Goal: Task Accomplishment & Management: Use online tool/utility

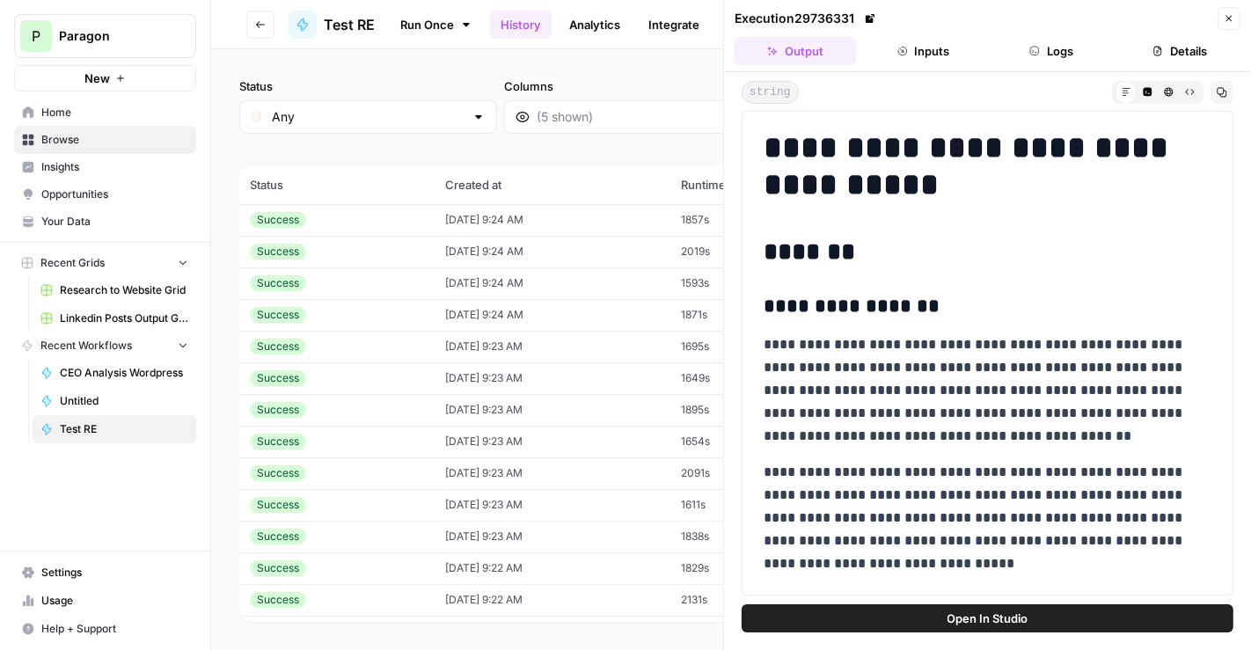
scroll to position [125, 0]
click at [876, 18] on link at bounding box center [870, 19] width 18 height 18
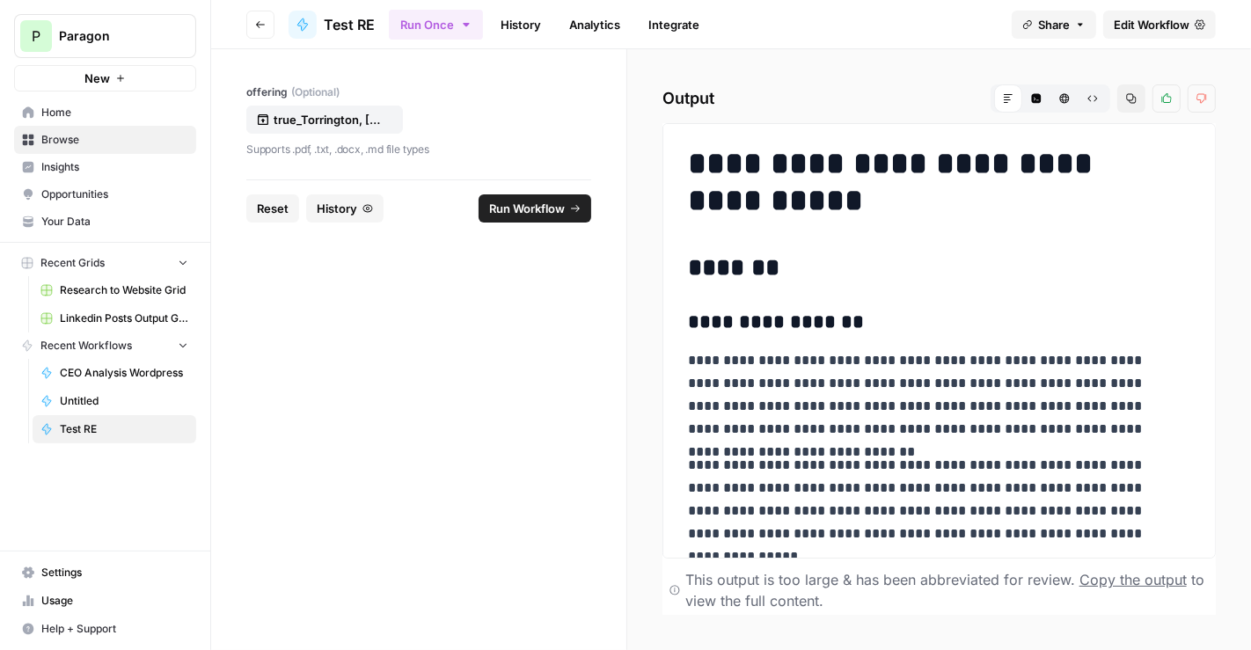
click at [1170, 26] on span "Edit Workflow" at bounding box center [1152, 25] width 76 height 18
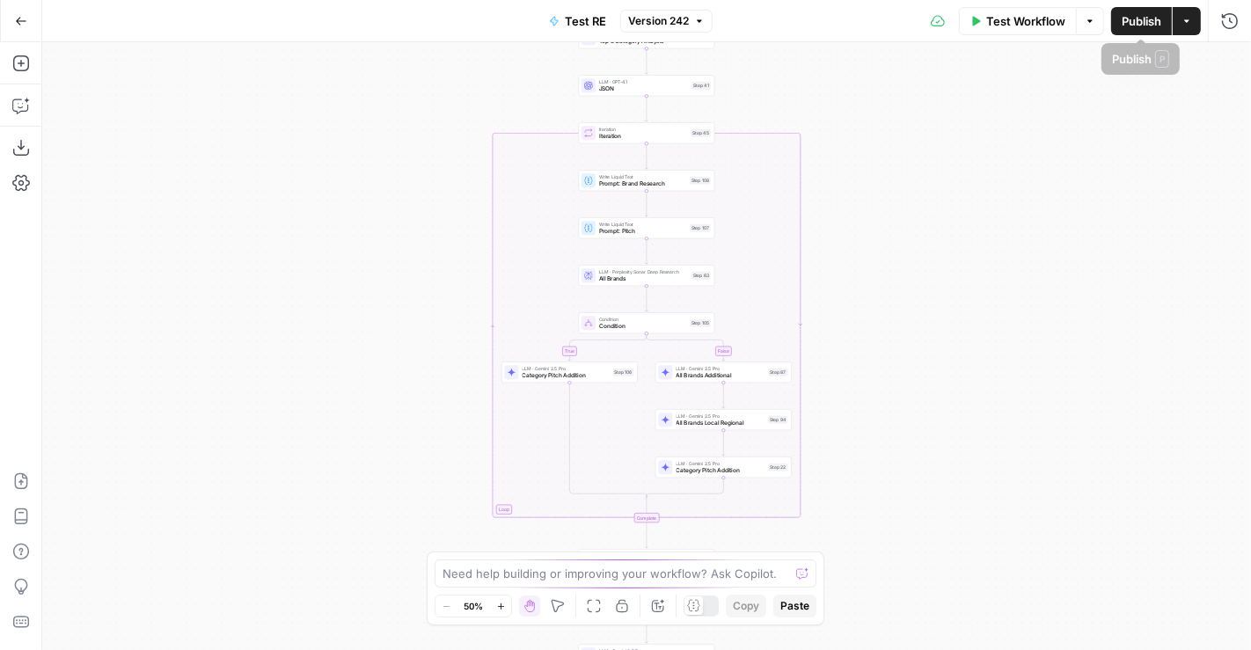
click at [1050, 27] on span "Test Workflow" at bounding box center [1025, 21] width 79 height 18
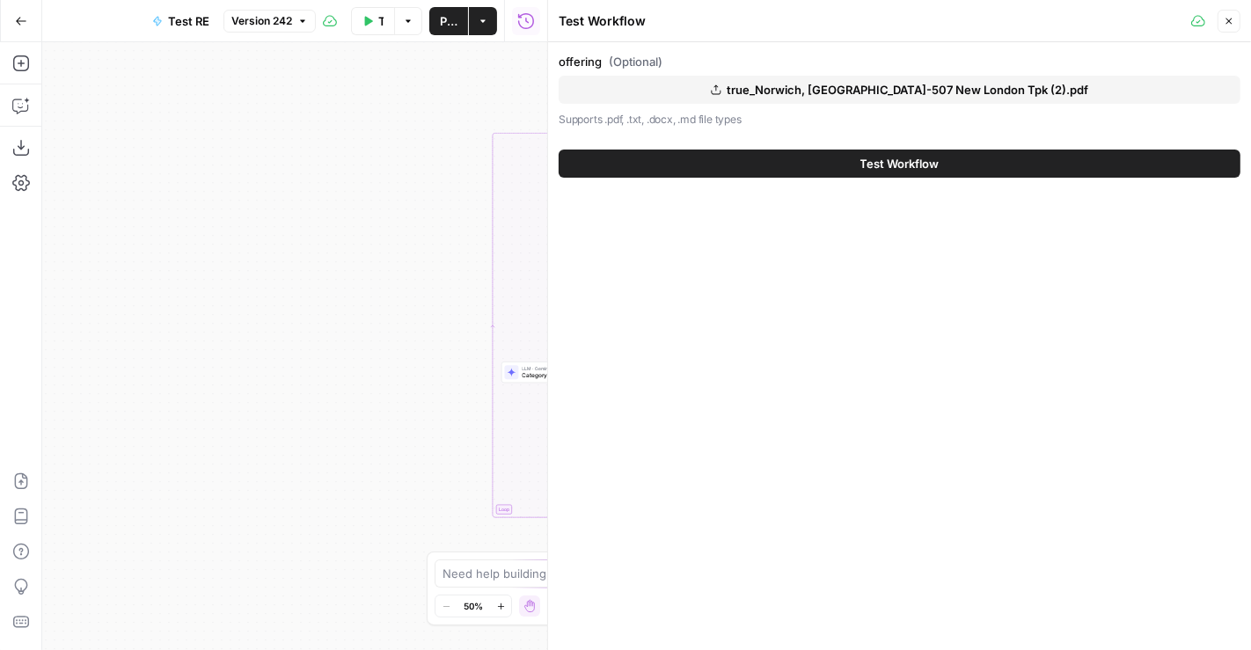
click at [951, 86] on span "true_Norwich, [GEOGRAPHIC_DATA]-507 New London Tpk (2).pdf" at bounding box center [908, 90] width 362 height 18
click at [757, 164] on button "Test Workflow" at bounding box center [900, 164] width 682 height 28
click at [896, 164] on span "Test Workflow" at bounding box center [899, 164] width 79 height 18
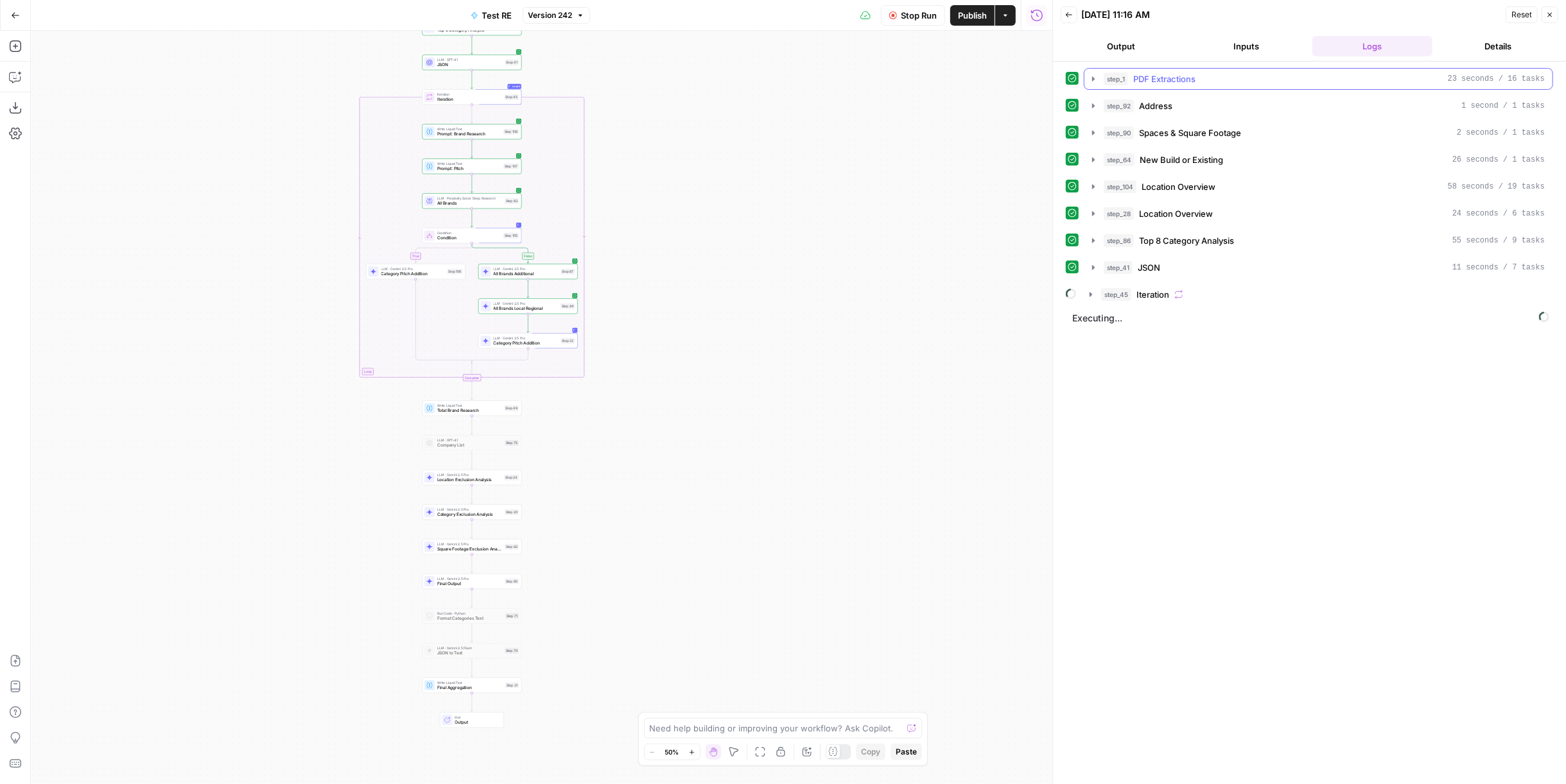
click at [912, 77] on div "step_1 PDF Extractions 23 seconds / 16 tasks" at bounding box center [1324, 79] width 441 height 13
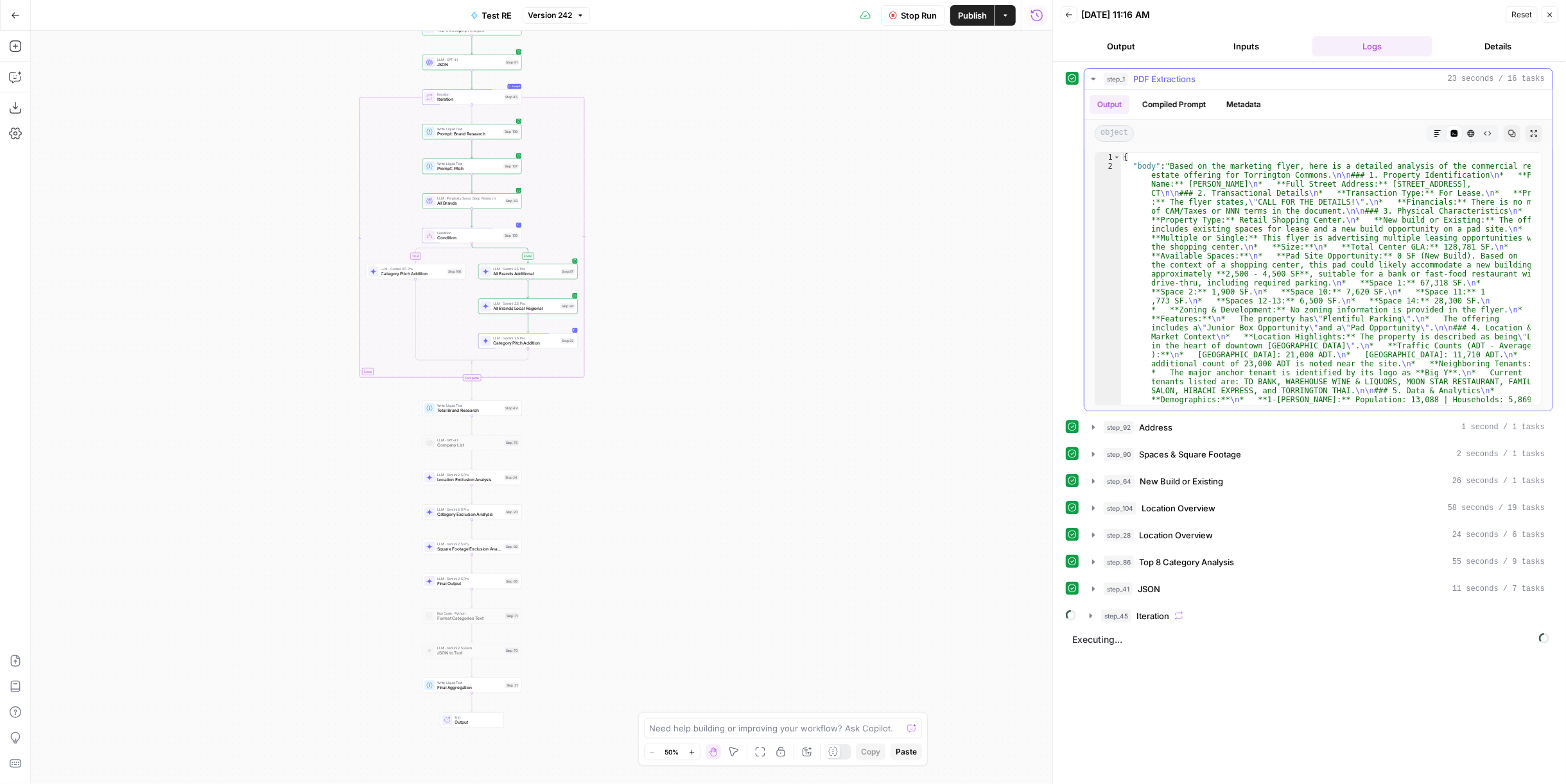
click at [912, 136] on div "Code Editor" at bounding box center [1454, 133] width 17 height 17
click at [912, 133] on icon "button" at bounding box center [1437, 133] width 8 height 8
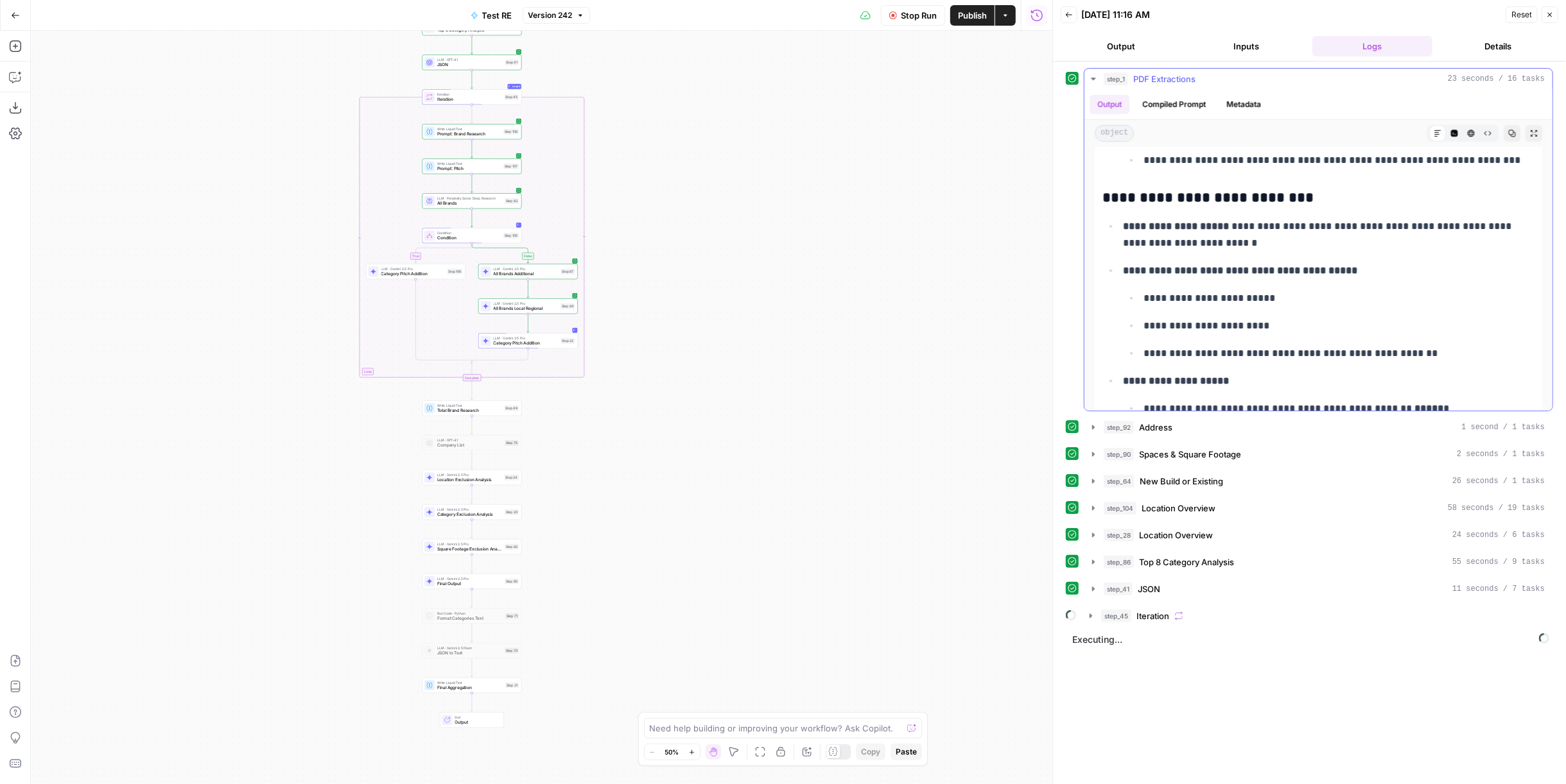
scroll to position [998, 0]
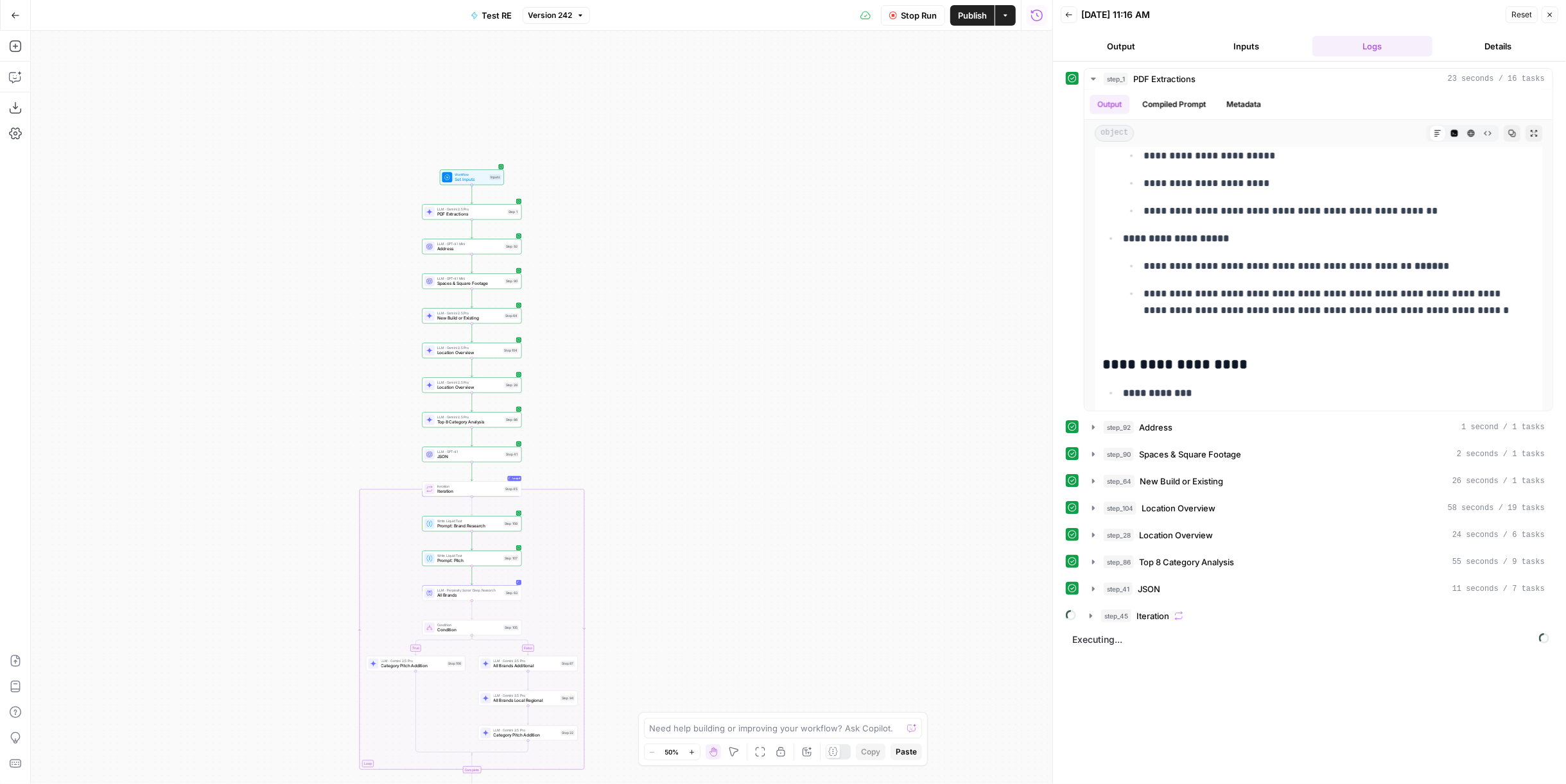
click at [912, 20] on button "Close" at bounding box center [1549, 15] width 17 height 17
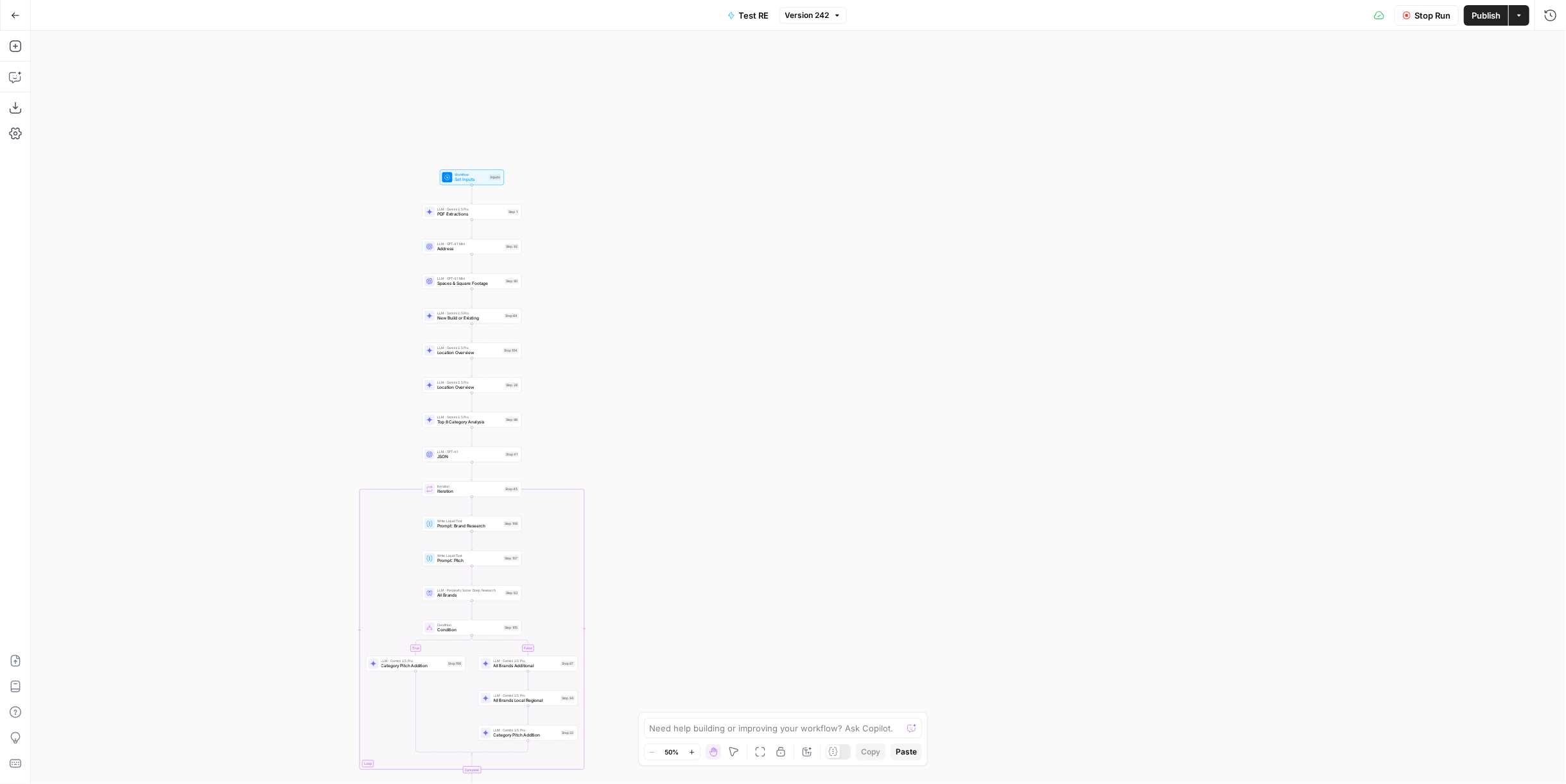
click at [912, 15] on span "Stop Run" at bounding box center [1432, 15] width 36 height 13
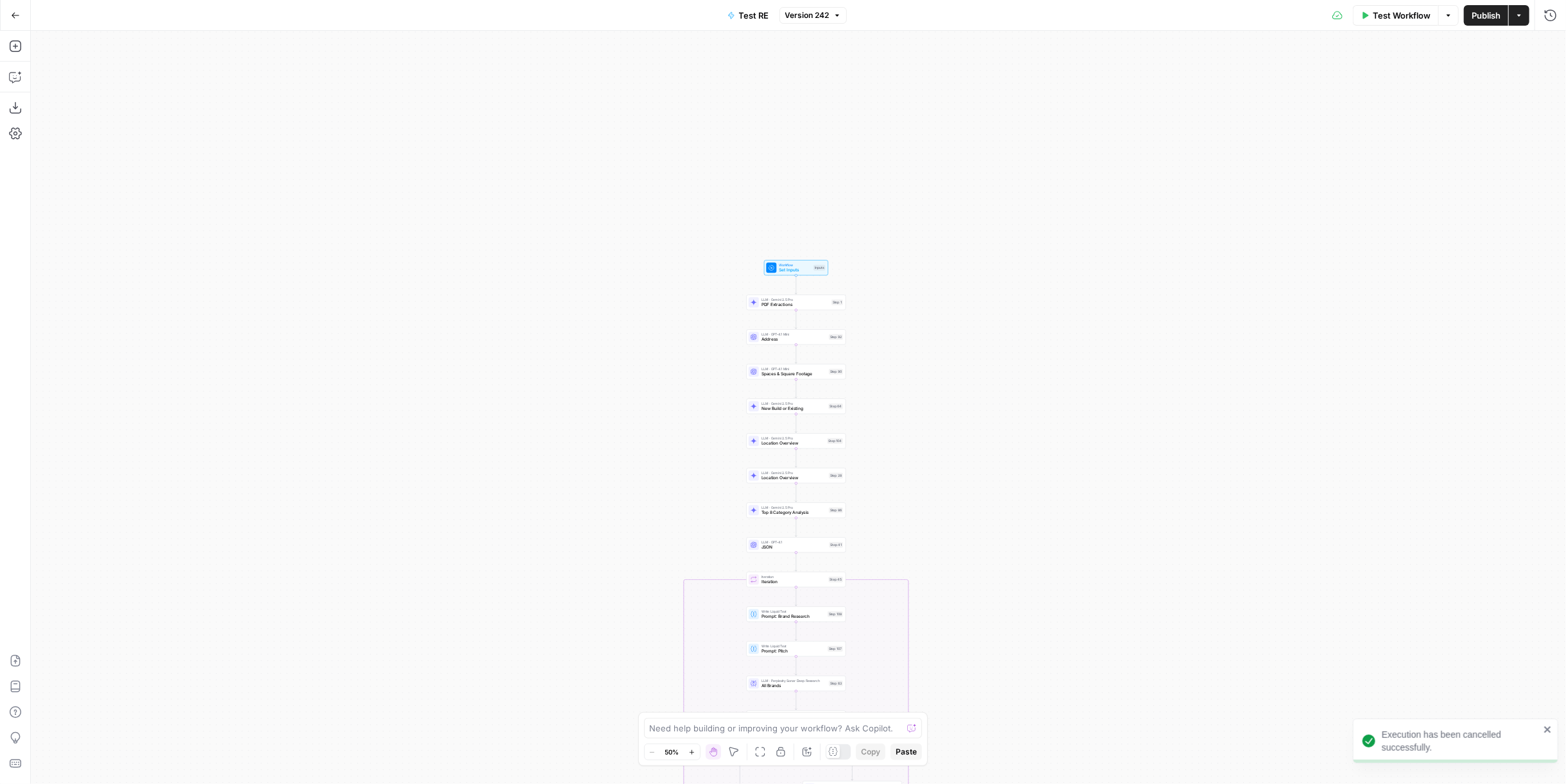
drag, startPoint x: 830, startPoint y: 209, endPoint x: 1154, endPoint y: 300, distance: 336.5
click at [912, 300] on div "true false Workflow Set Inputs Inputs LLM · Gemini 2.5 Pro PDF Extractions Step…" at bounding box center [798, 407] width 1535 height 753
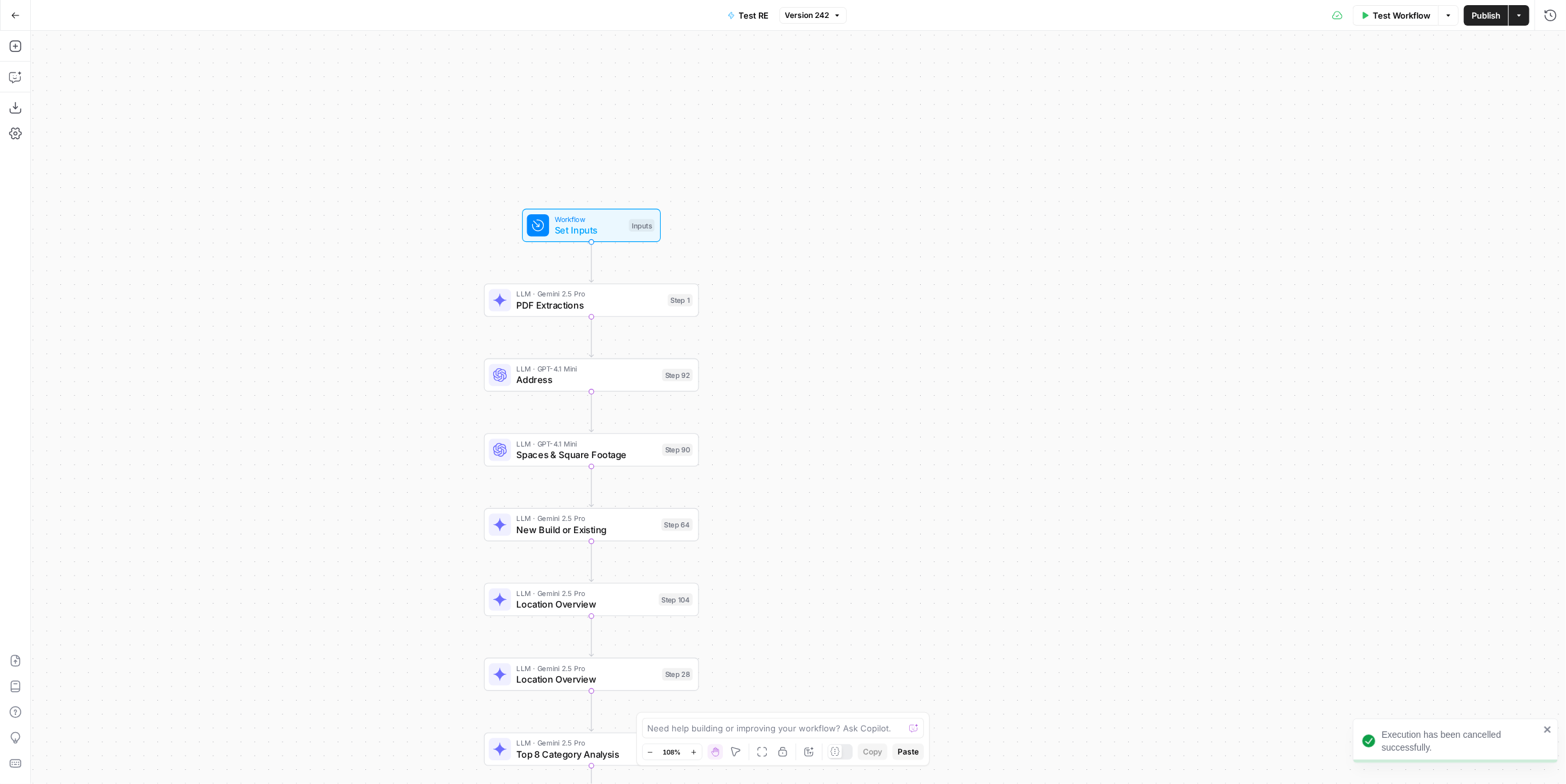
click at [617, 297] on span "LLM · Gemini 2.5 Pro" at bounding box center [590, 294] width 146 height 11
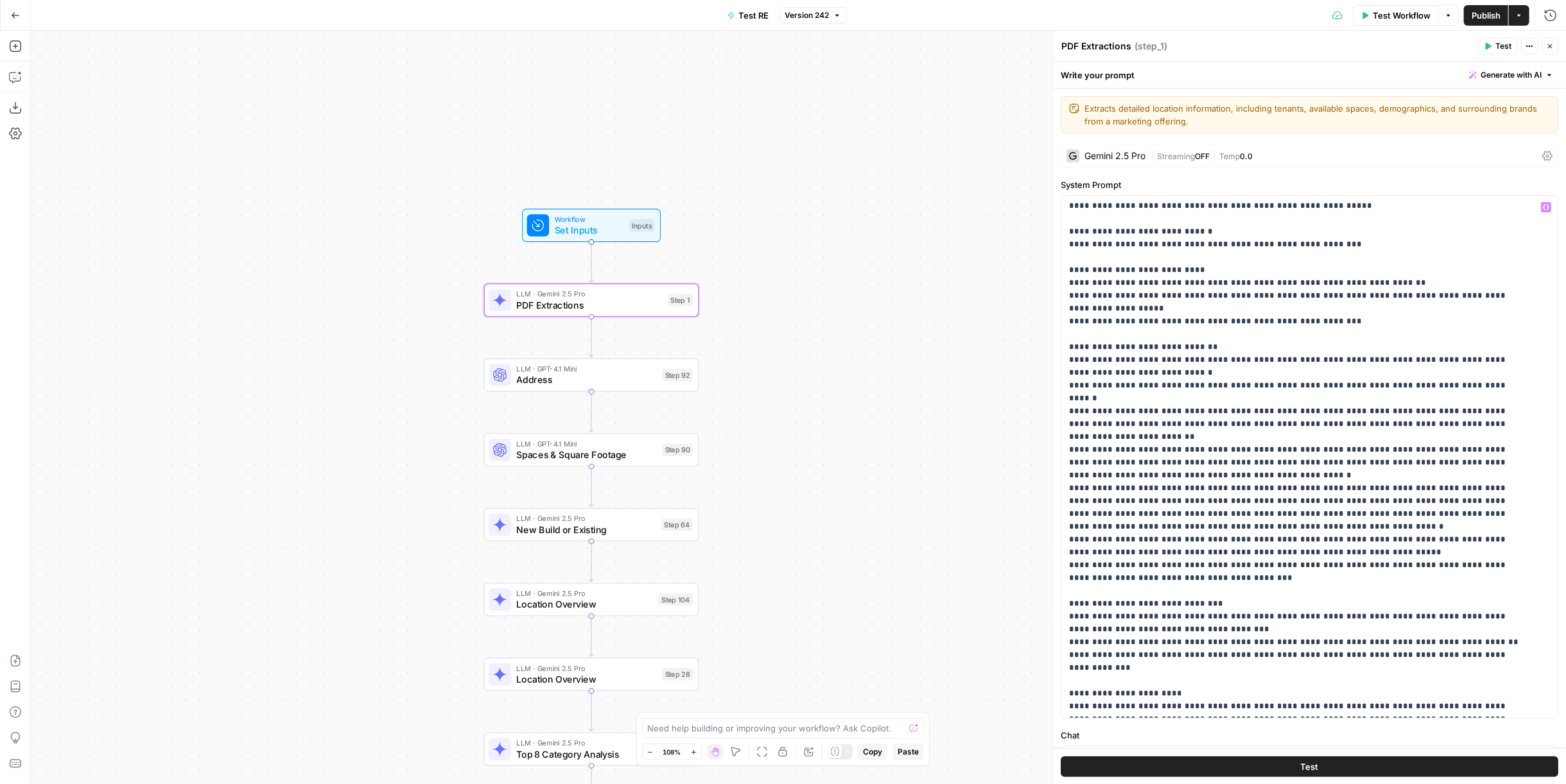
scroll to position [214, 0]
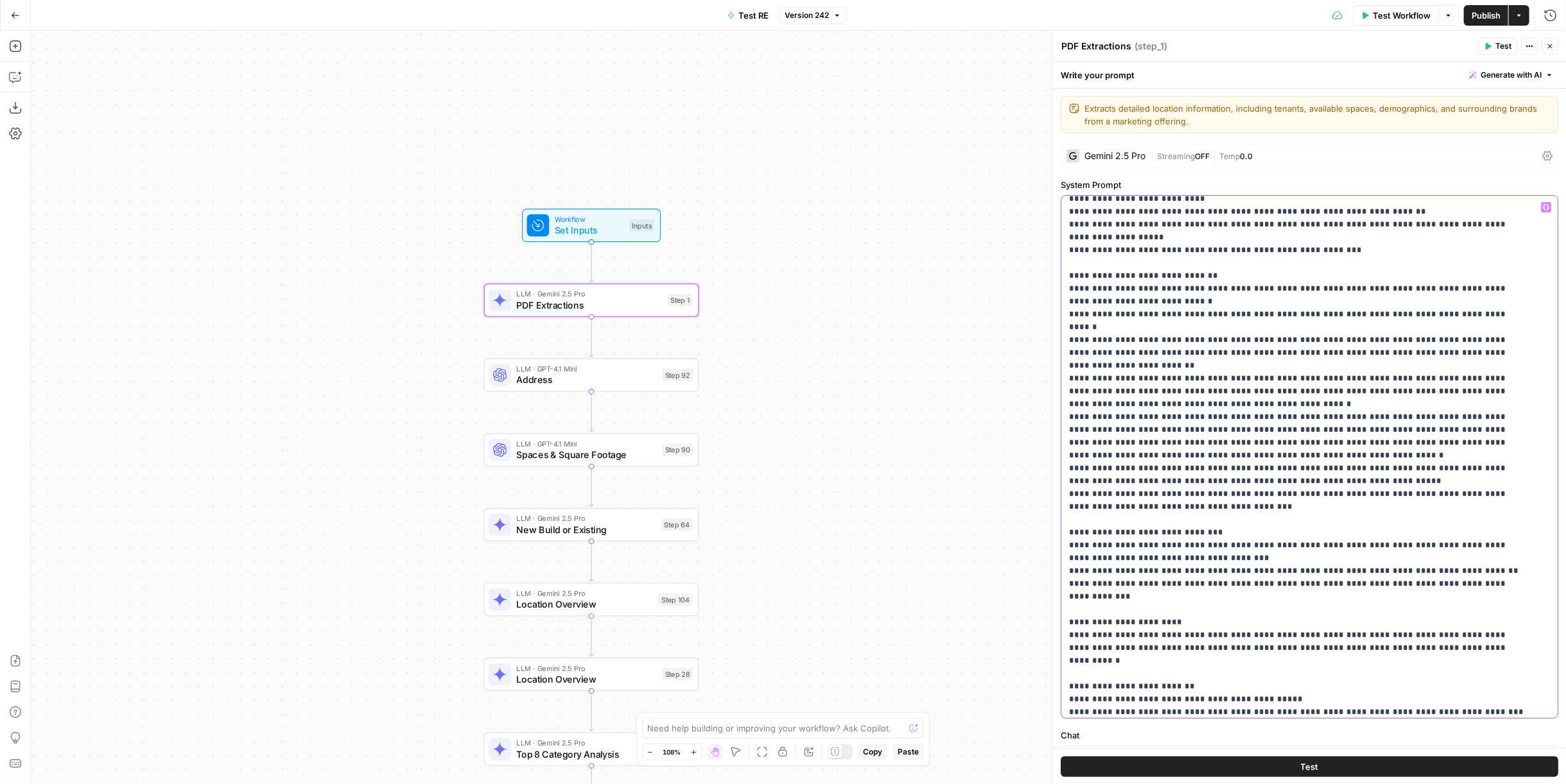
drag, startPoint x: 1497, startPoint y: 546, endPoint x: 1052, endPoint y: 547, distance: 445.0
click at [912, 473] on div "**********" at bounding box center [1309, 407] width 514 height 753
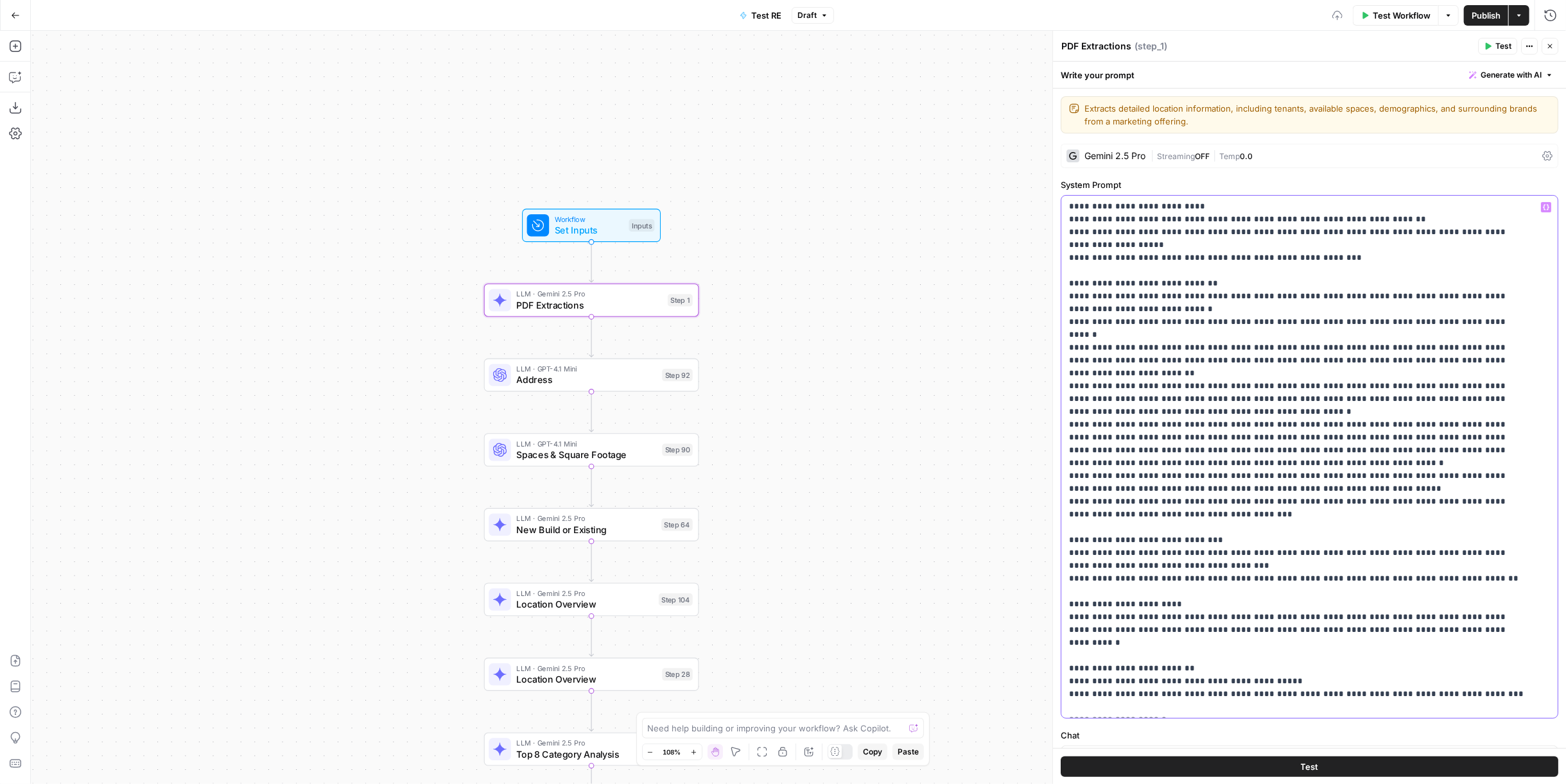
scroll to position [0, 0]
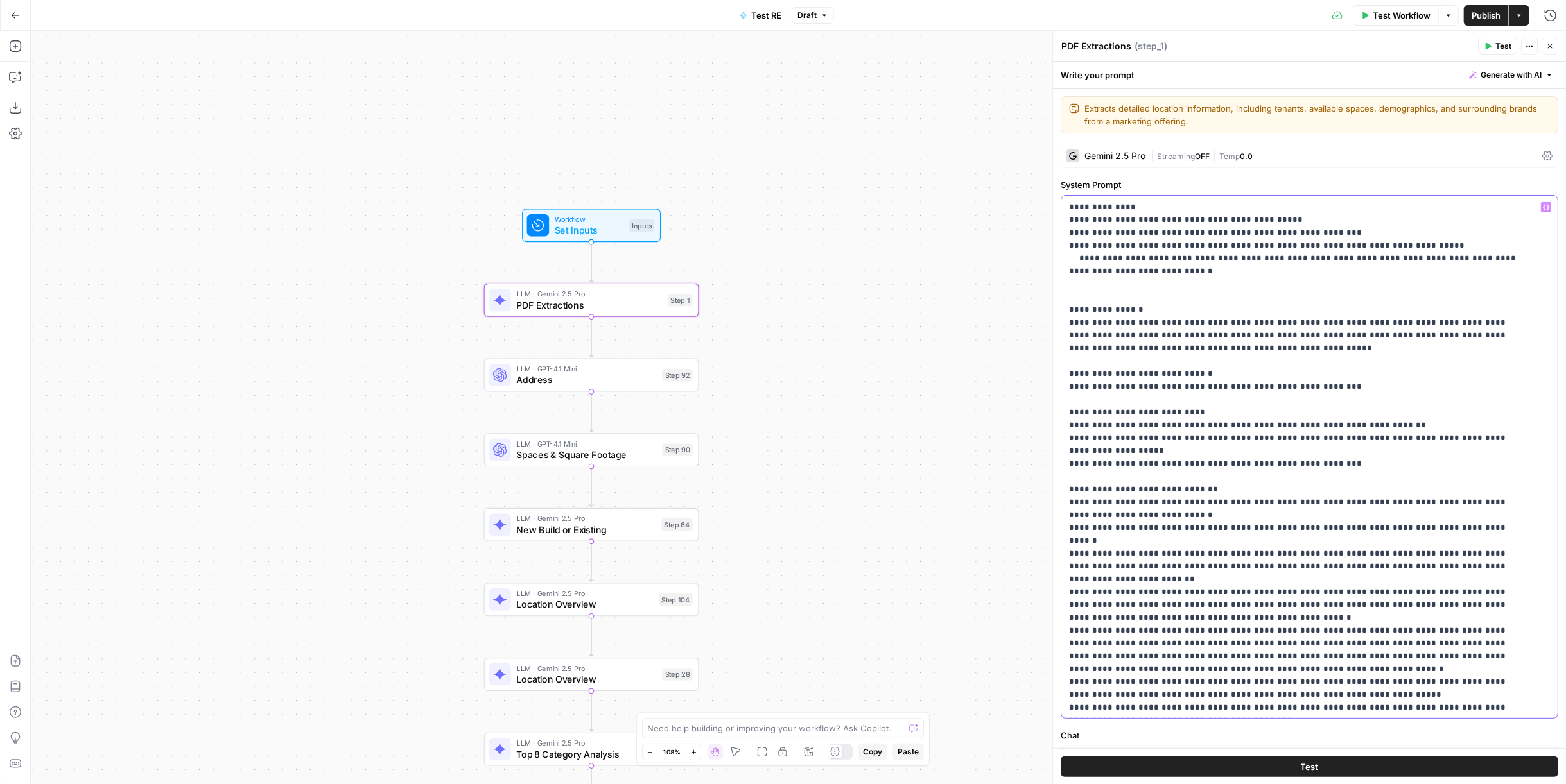
drag, startPoint x: 1151, startPoint y: 270, endPoint x: 1059, endPoint y: 259, distance: 92.7
click at [912, 259] on div "**********" at bounding box center [1309, 407] width 514 height 753
click at [912, 301] on p "**********" at bounding box center [1299, 559] width 460 height 718
drag, startPoint x: 1215, startPoint y: 276, endPoint x: 1284, endPoint y: 244, distance: 76.1
click at [912, 244] on p "**********" at bounding box center [1299, 559] width 460 height 718
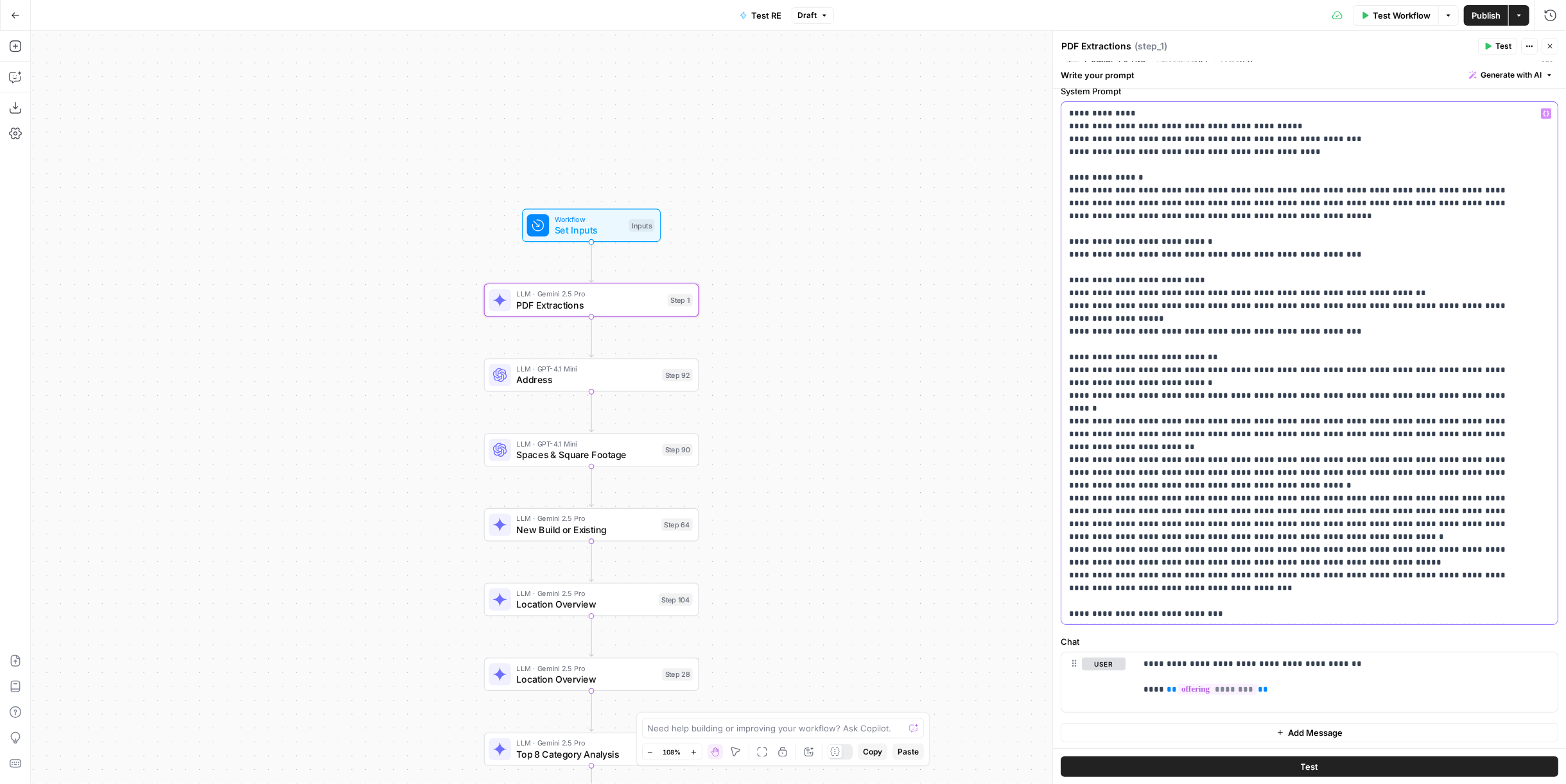
drag, startPoint x: 1203, startPoint y: 502, endPoint x: 1211, endPoint y: 502, distance: 8.0
click at [912, 473] on p "**********" at bounding box center [1299, 447] width 460 height 680
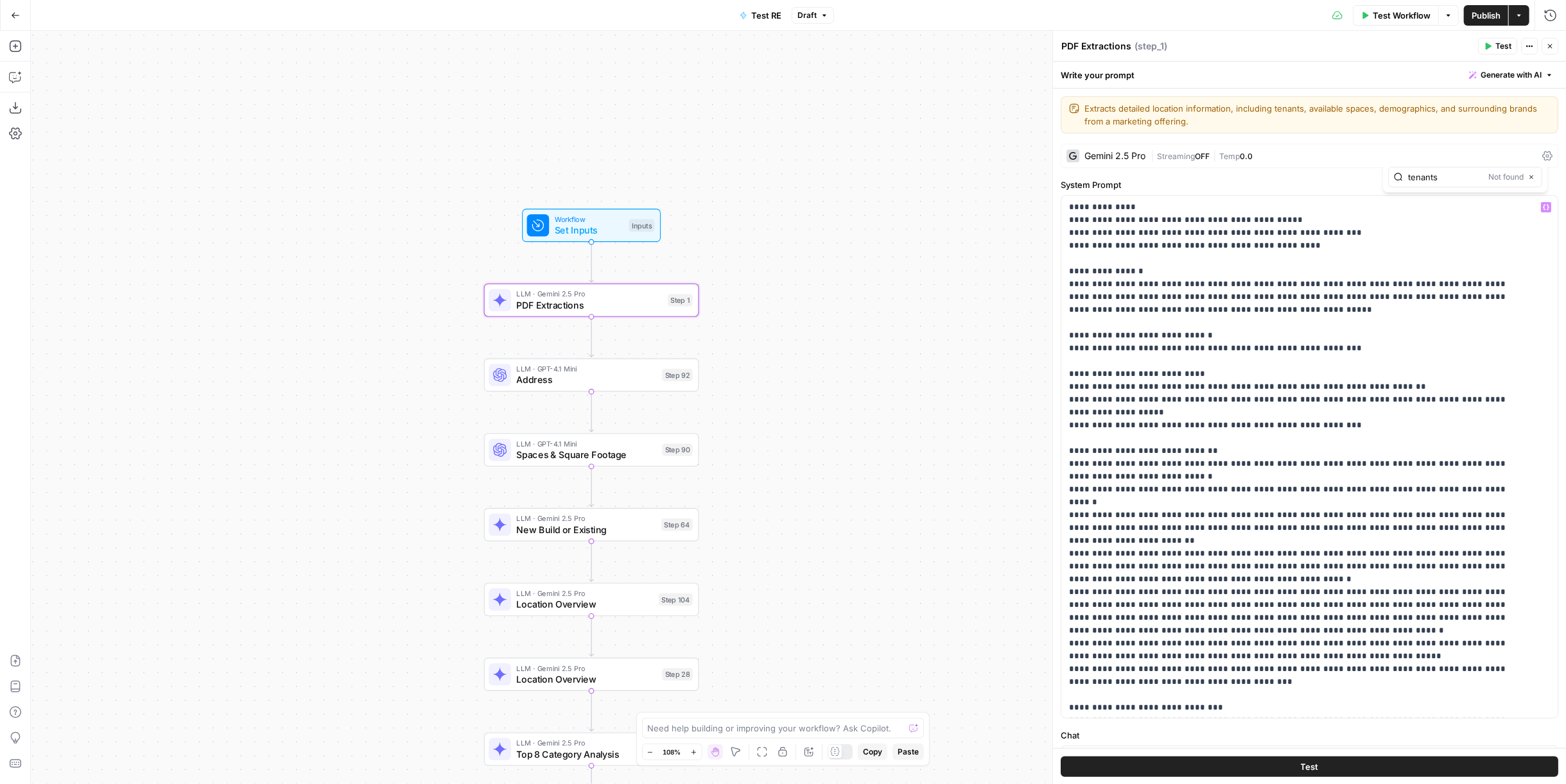
type input "tenants"
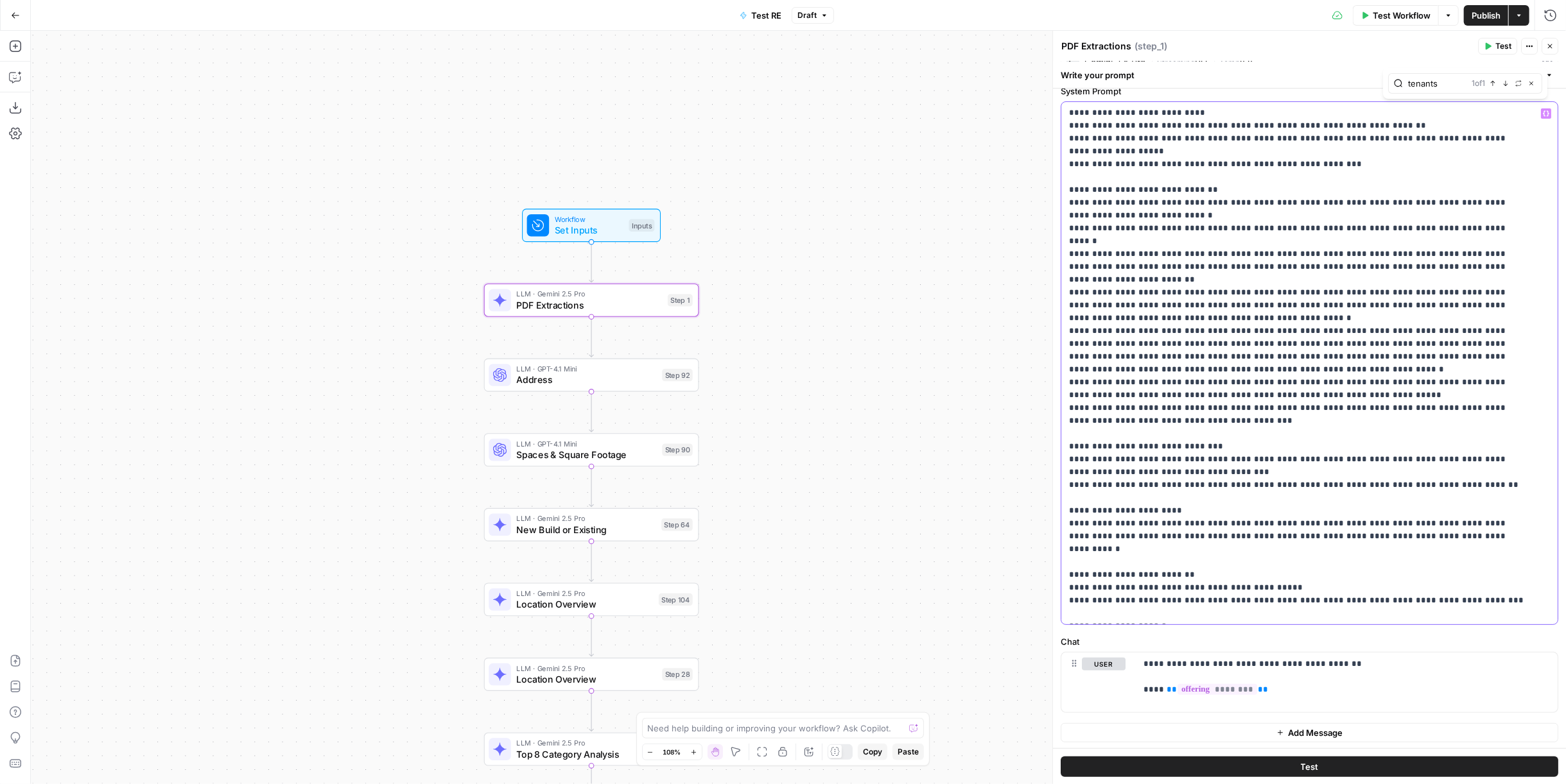
click at [912, 473] on p "**********" at bounding box center [1299, 279] width 460 height 680
click at [912, 473] on button "Test" at bounding box center [1309, 766] width 498 height 20
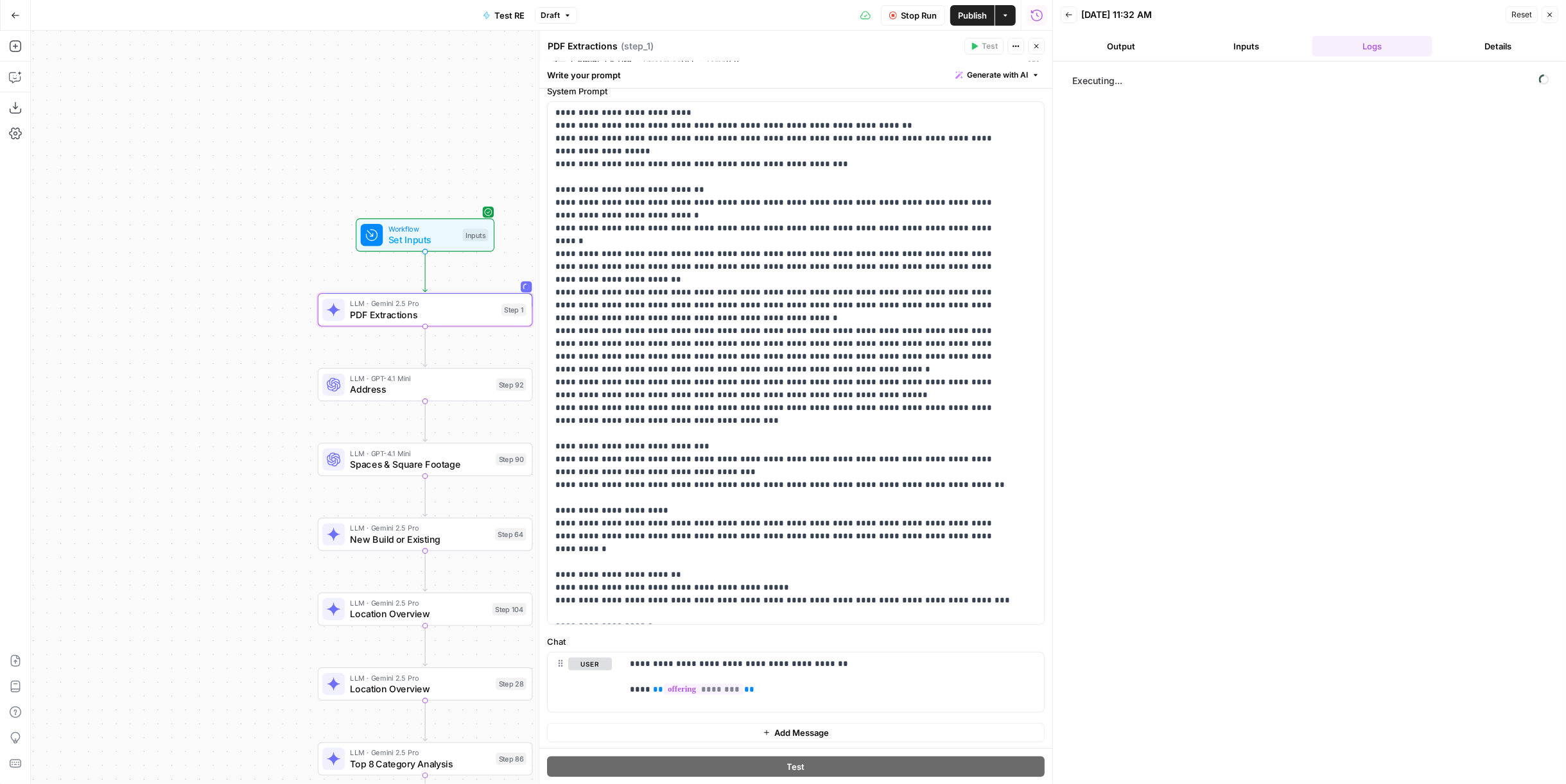
drag, startPoint x: 296, startPoint y: 385, endPoint x: 180, endPoint y: 387, distance: 116.0
click at [180, 387] on div "true false Workflow Set Inputs Inputs LLM · Gemini 2.5 Pro PDF Extractions Step…" at bounding box center [541, 407] width 1022 height 753
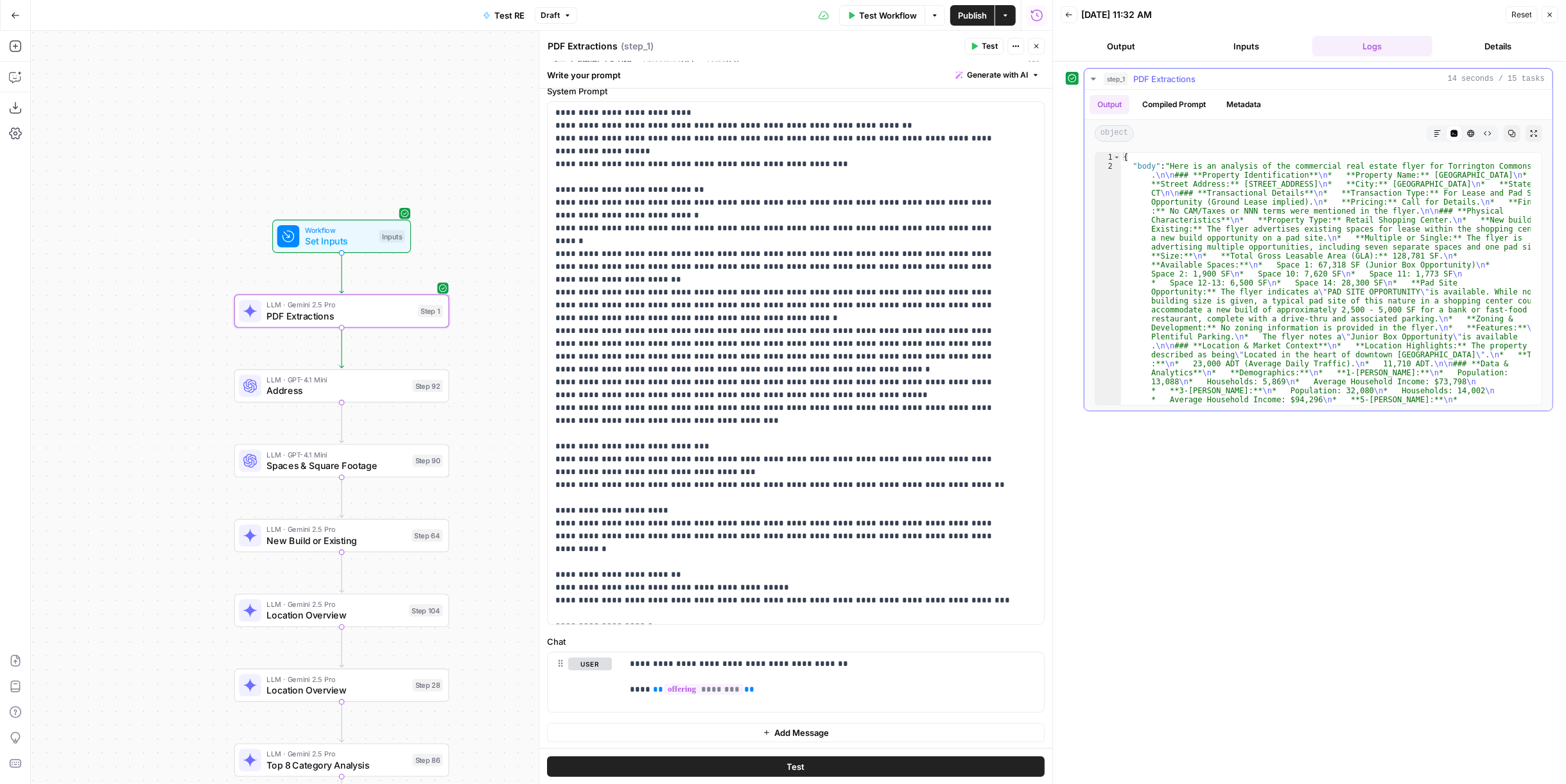
click at [912, 133] on button "Markdown" at bounding box center [1437, 133] width 17 height 17
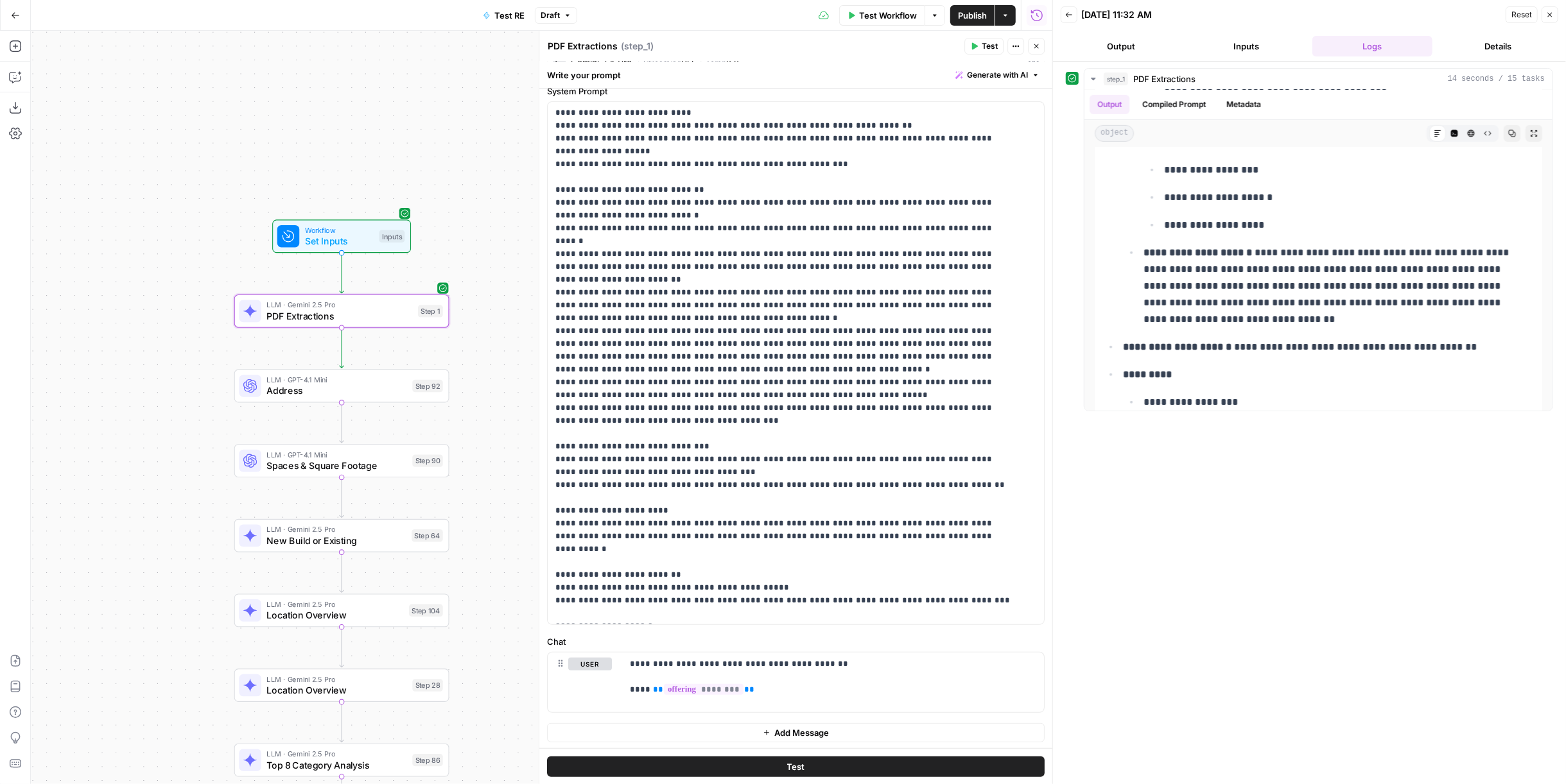
scroll to position [499, 0]
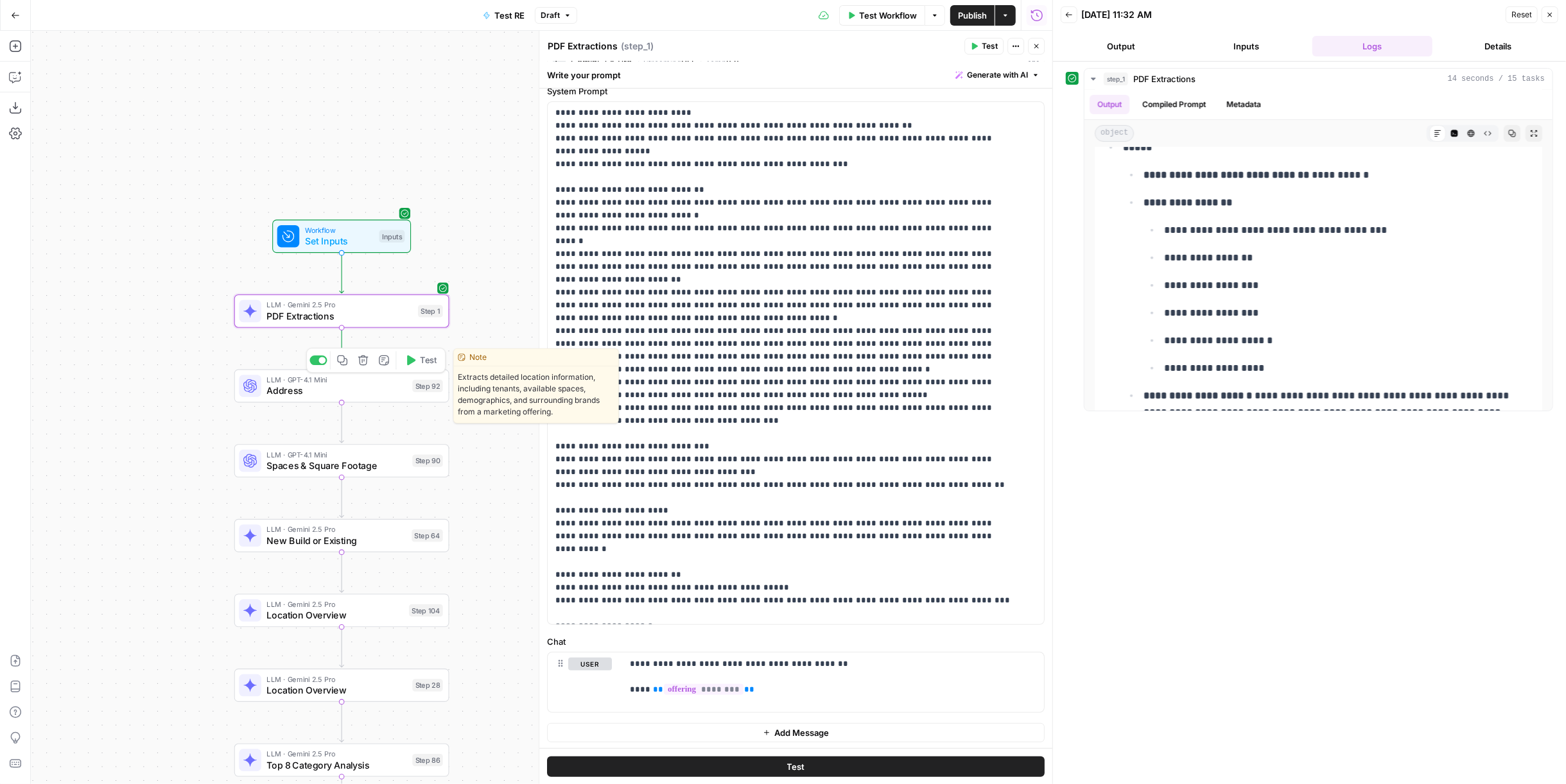
click at [378, 389] on span "Address" at bounding box center [337, 390] width 140 height 14
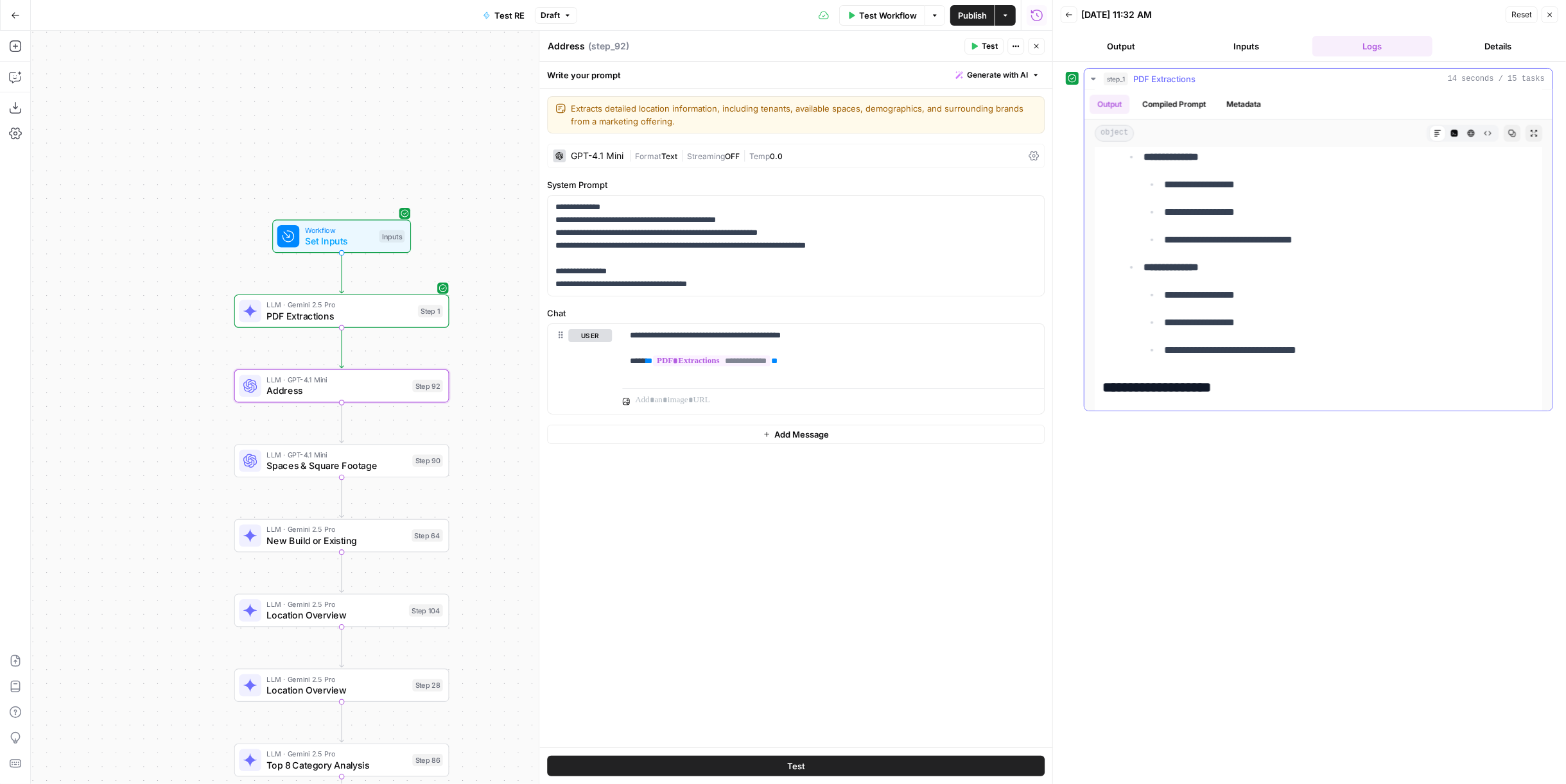
scroll to position [1591, 0]
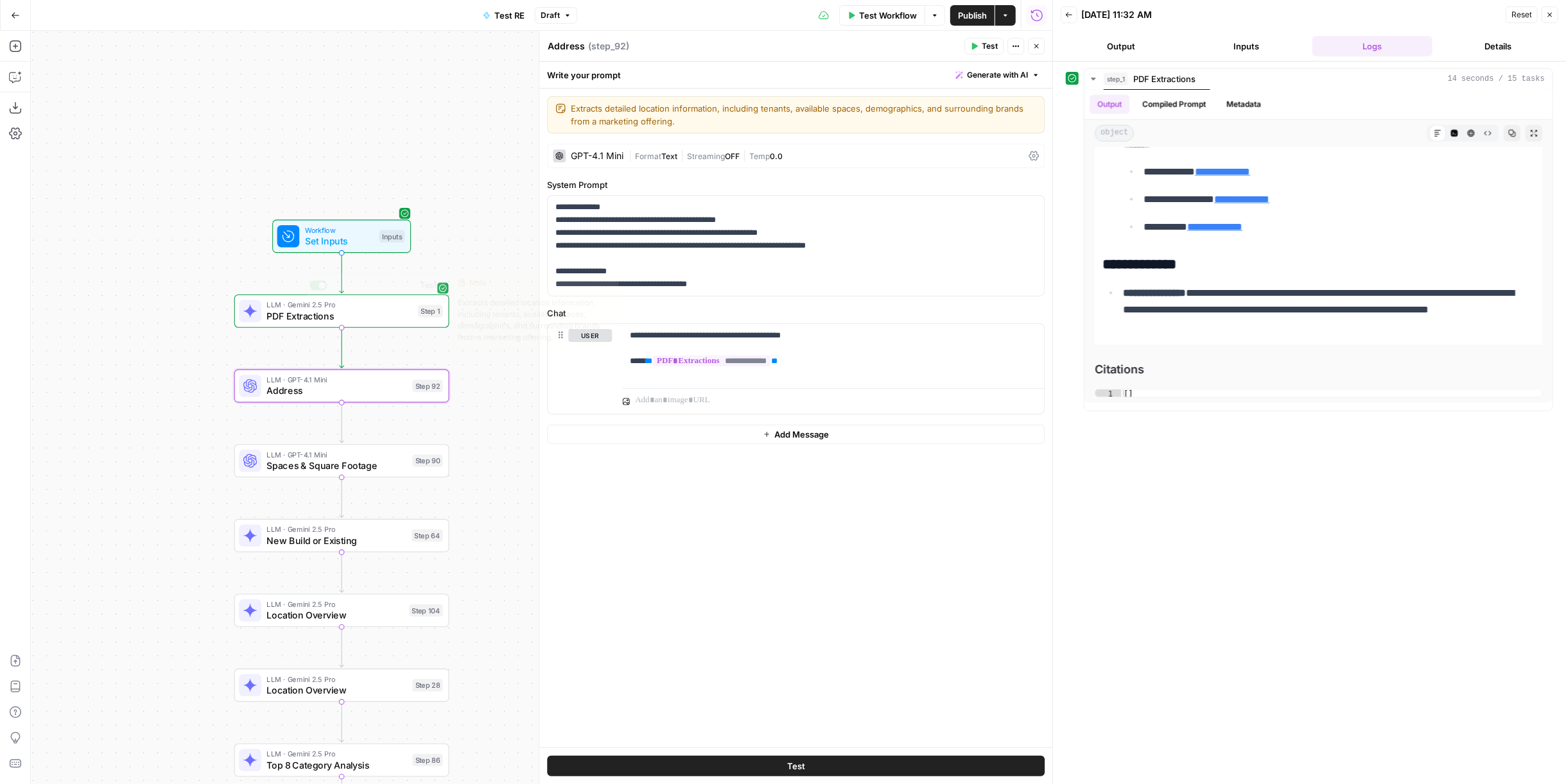
click at [352, 319] on span "PDF Extractions" at bounding box center [340, 316] width 146 height 14
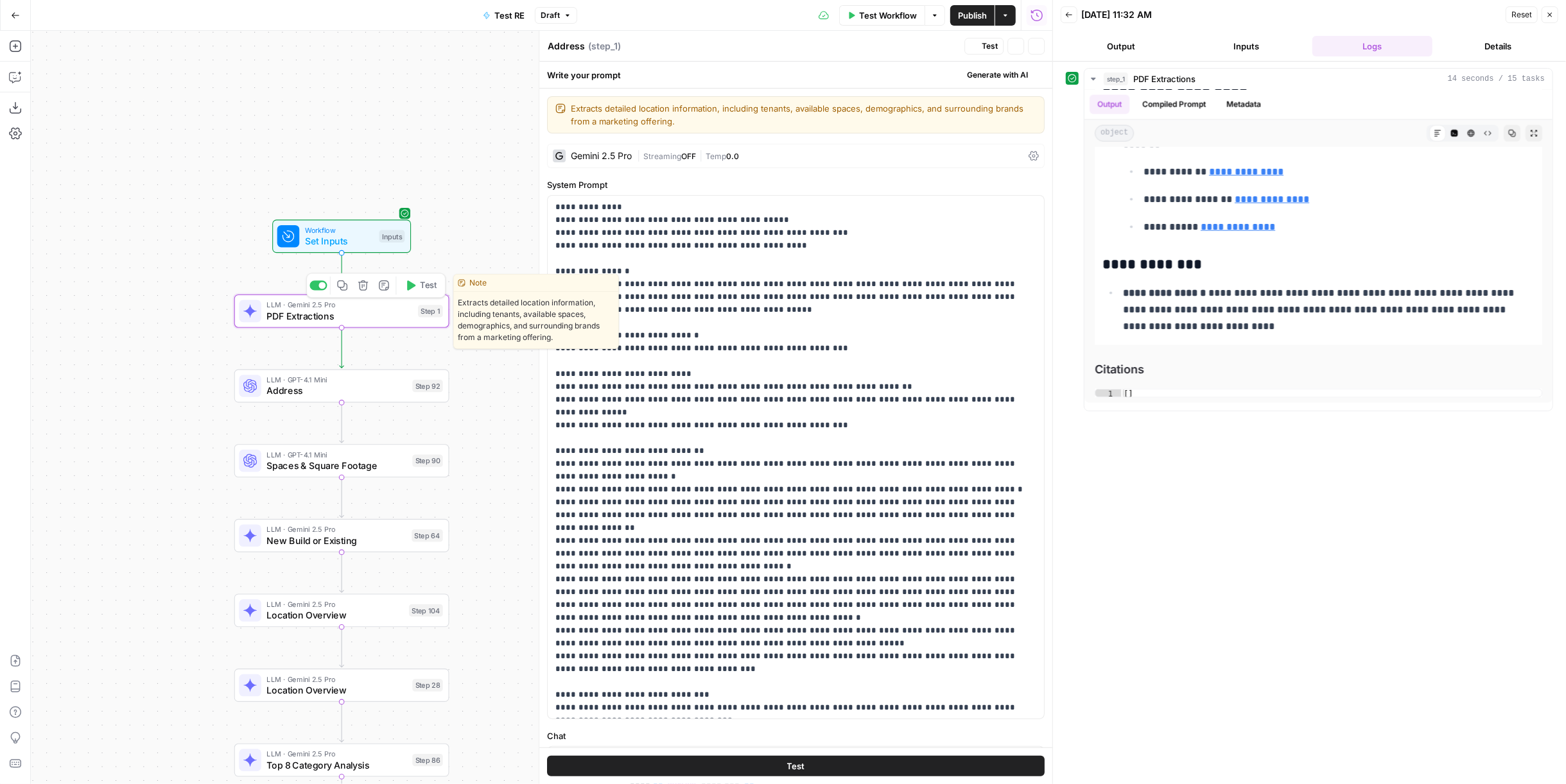
type textarea "PDF Extractions"
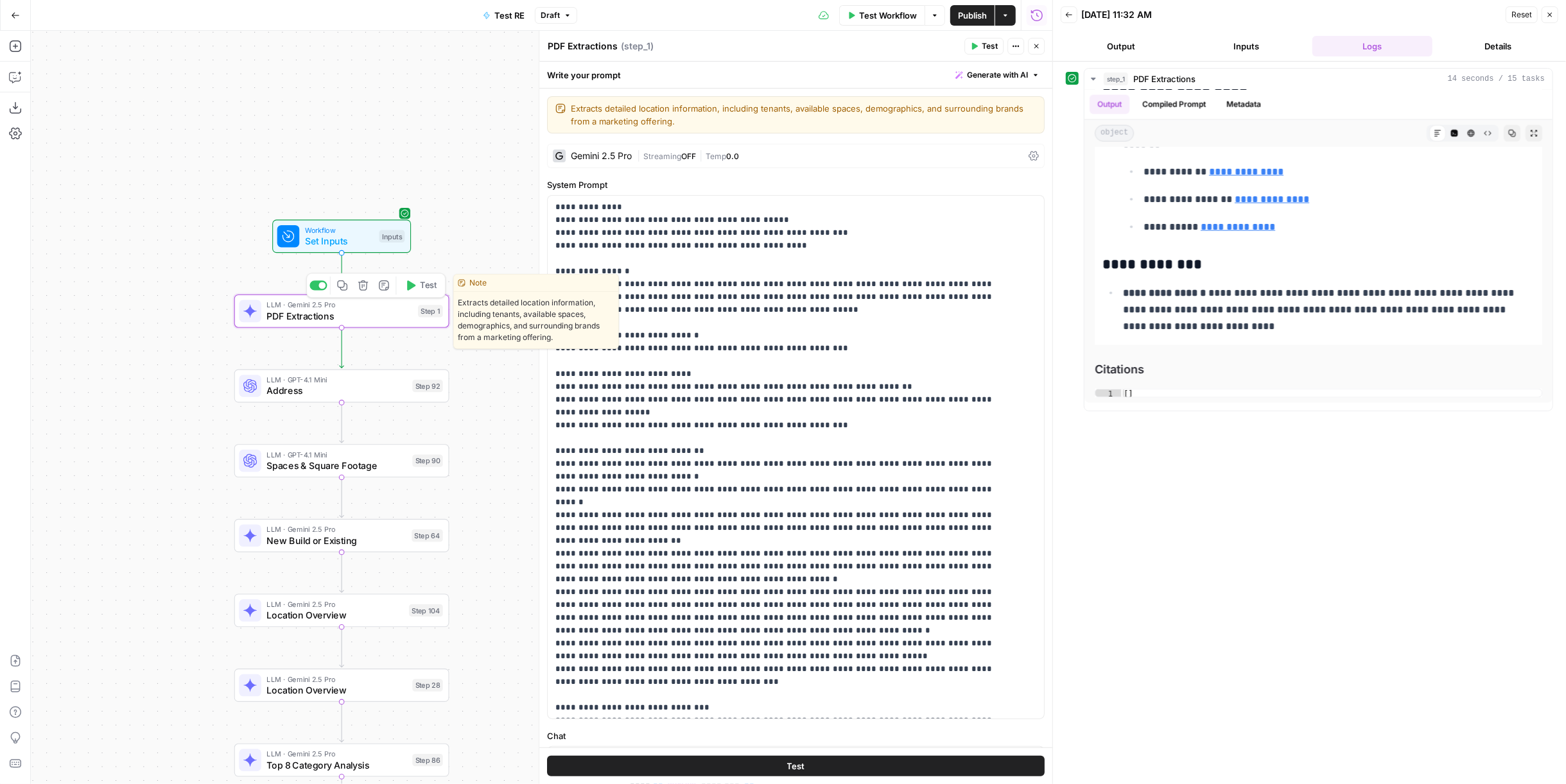
click at [430, 292] on button "Test" at bounding box center [420, 285] width 43 height 18
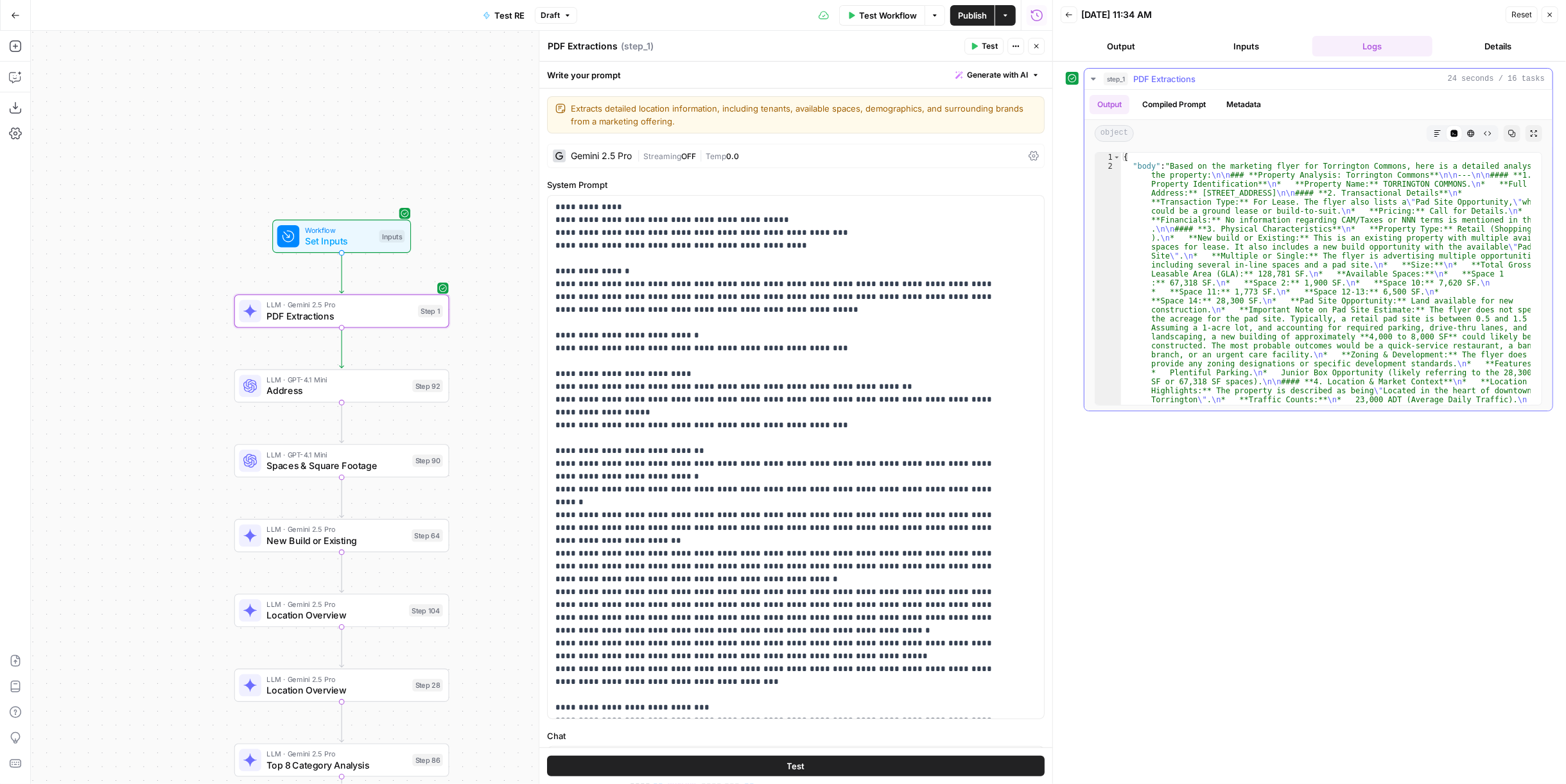
click at [912, 133] on icon "button" at bounding box center [1437, 133] width 8 height 8
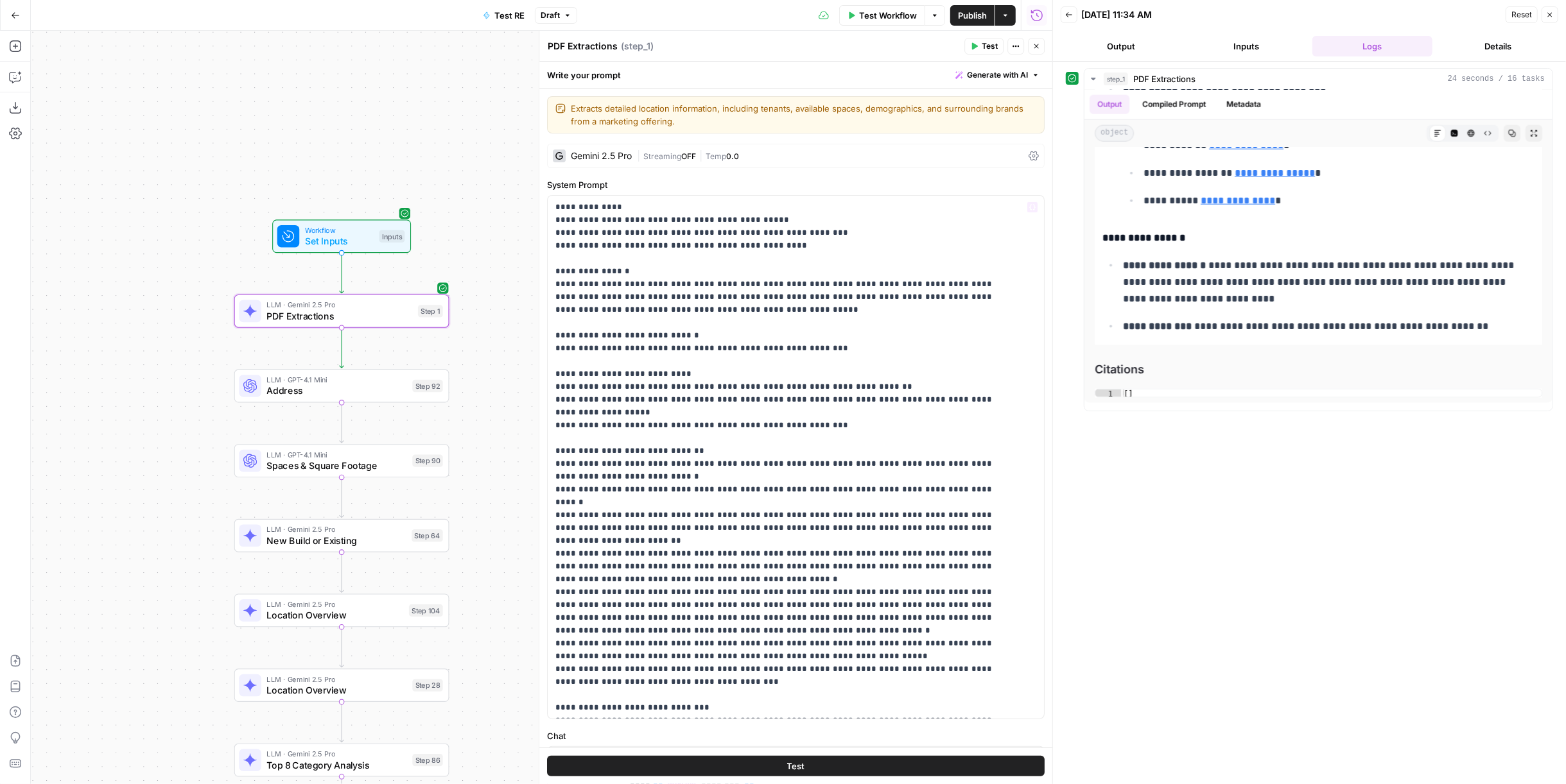
scroll to position [167, 0]
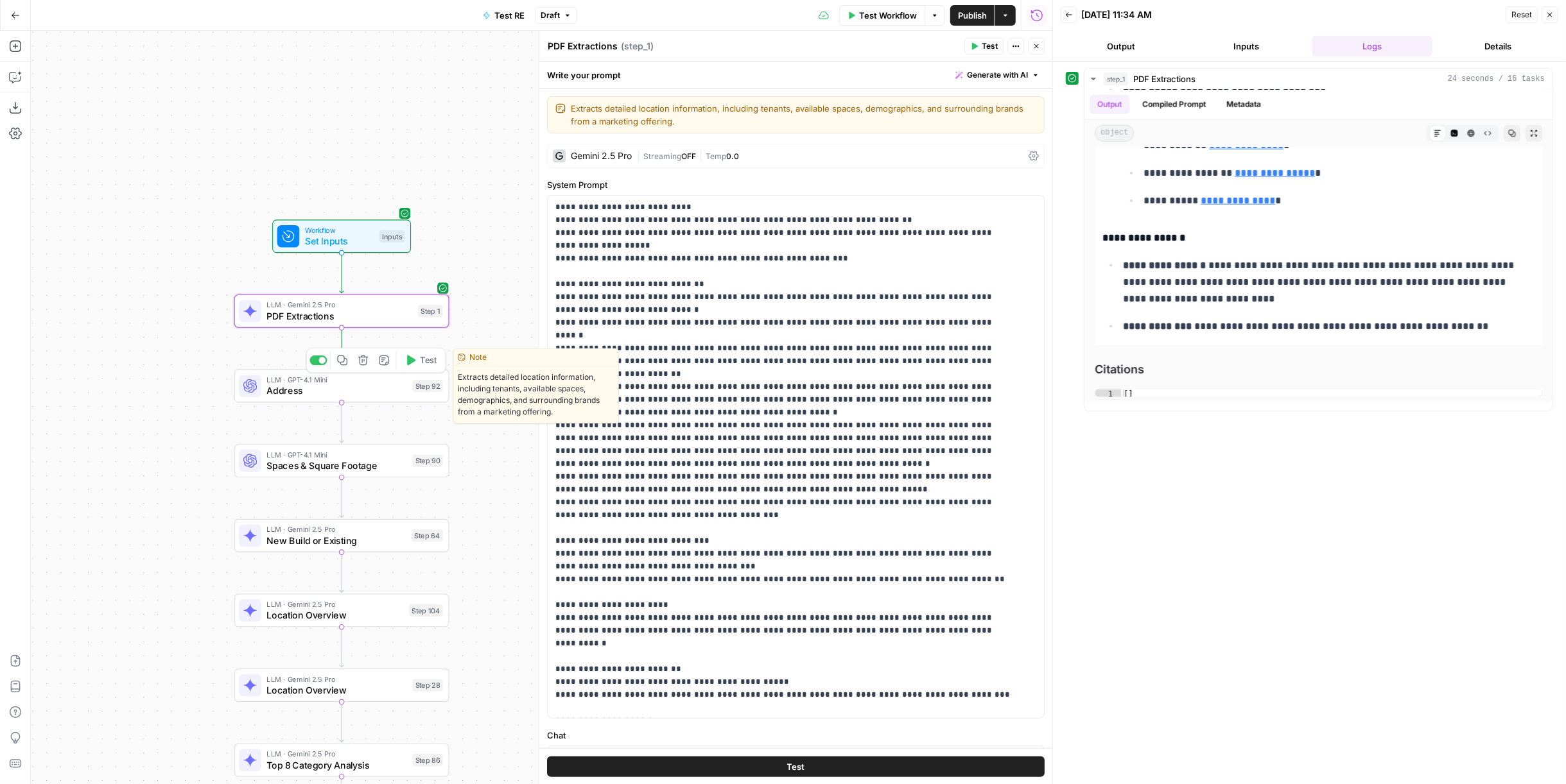
click at [376, 379] on span "LLM · GPT-4.1 Mini" at bounding box center [337, 379] width 140 height 11
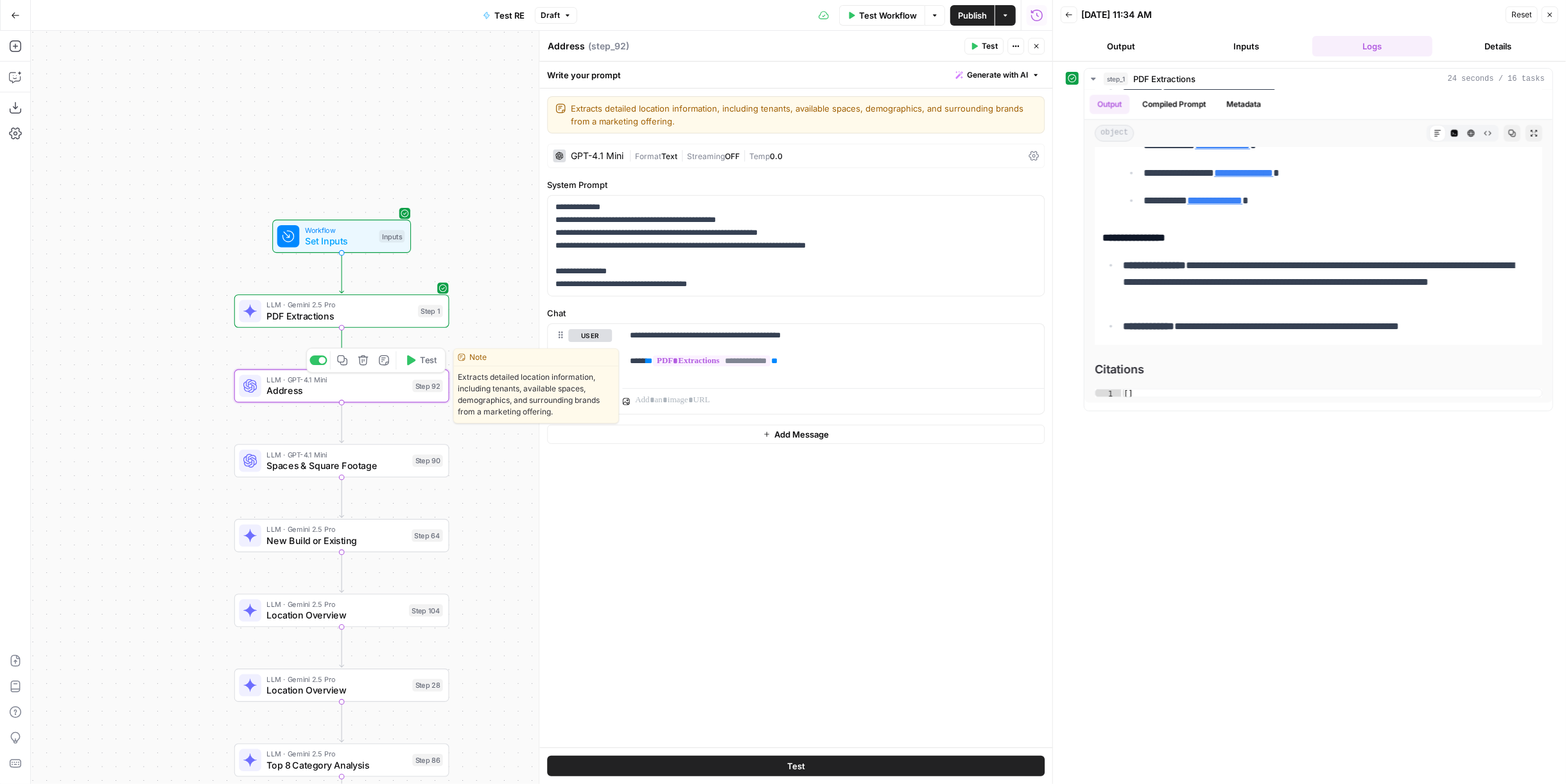
click at [435, 361] on span "Test" at bounding box center [428, 360] width 17 height 12
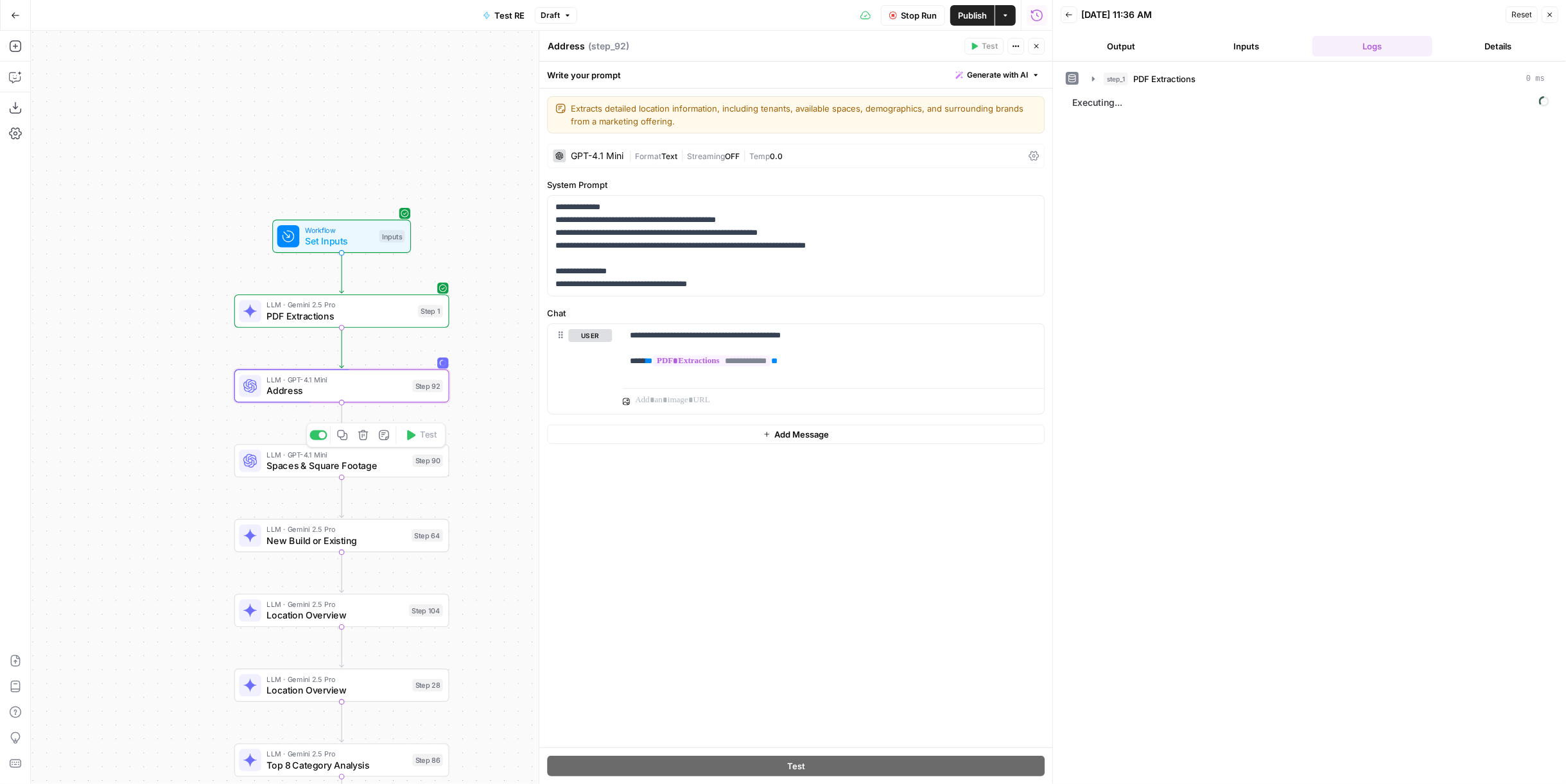
click at [420, 460] on div "Step 90" at bounding box center [428, 461] width 31 height 12
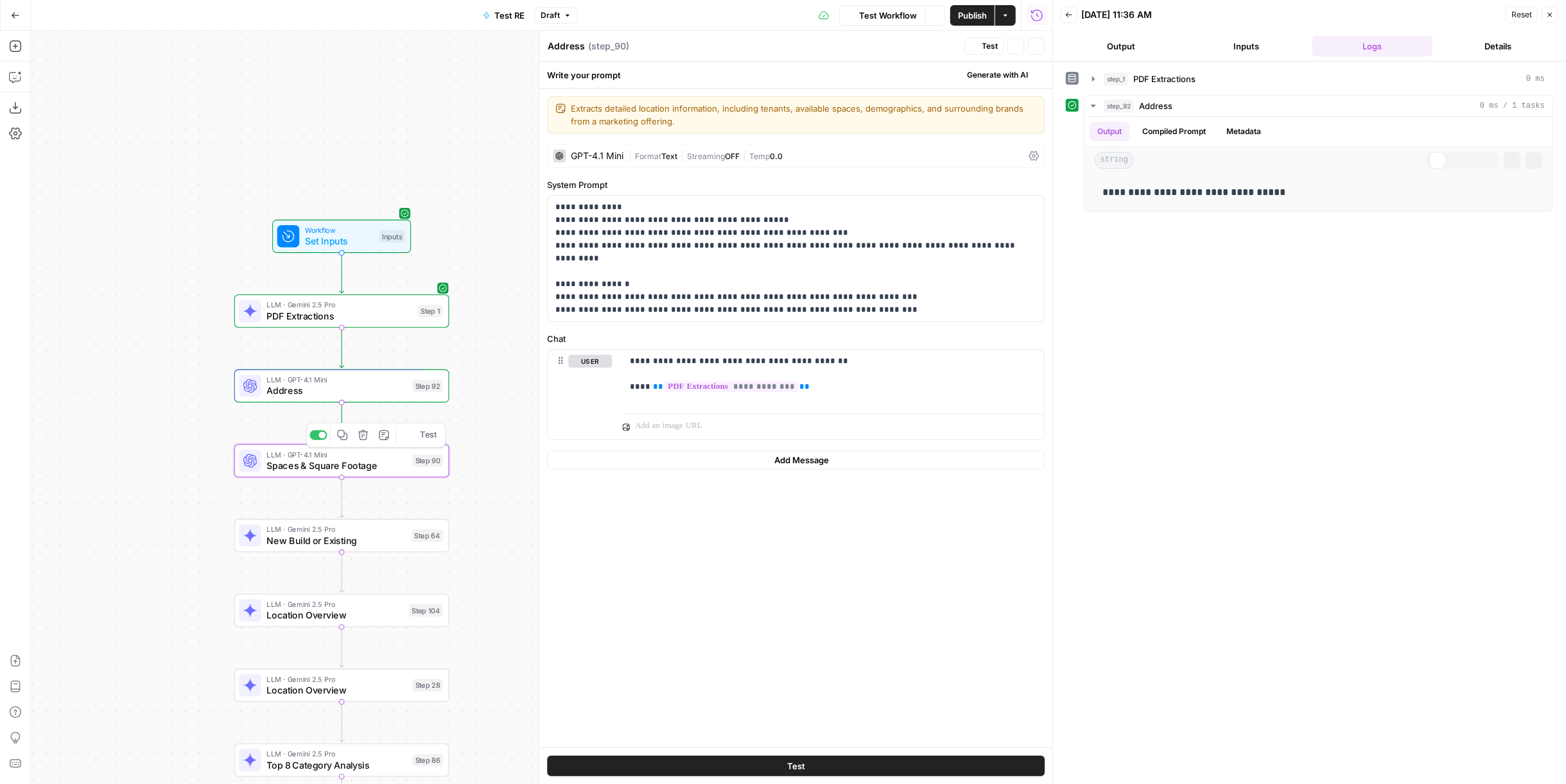
type textarea "Spaces & Square Footage"
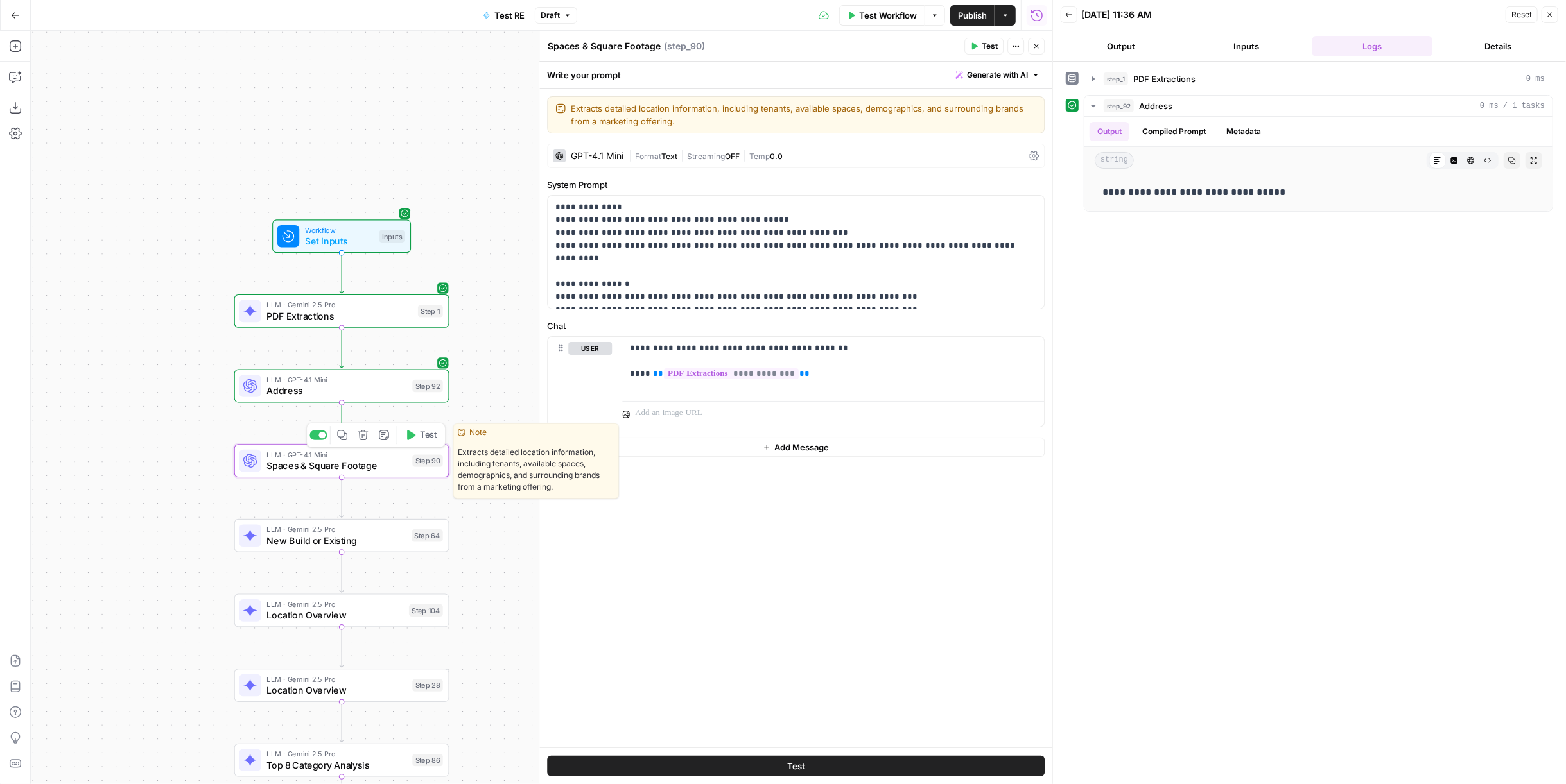
click at [423, 438] on span "Test" at bounding box center [428, 435] width 17 height 12
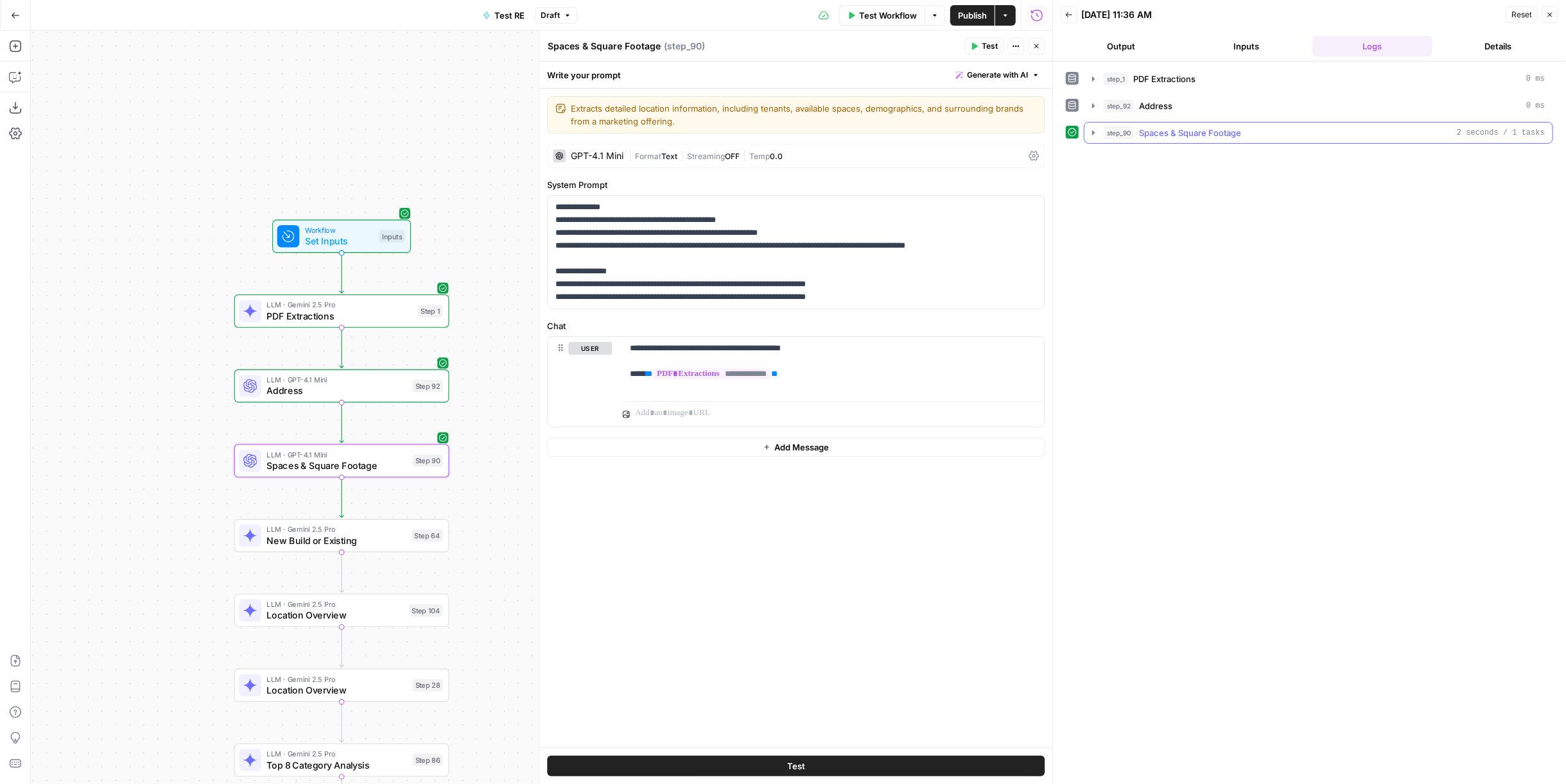
click at [912, 123] on button "step_90 Spaces & Square Footage 2 seconds / 1 tasks" at bounding box center [1318, 133] width 468 height 20
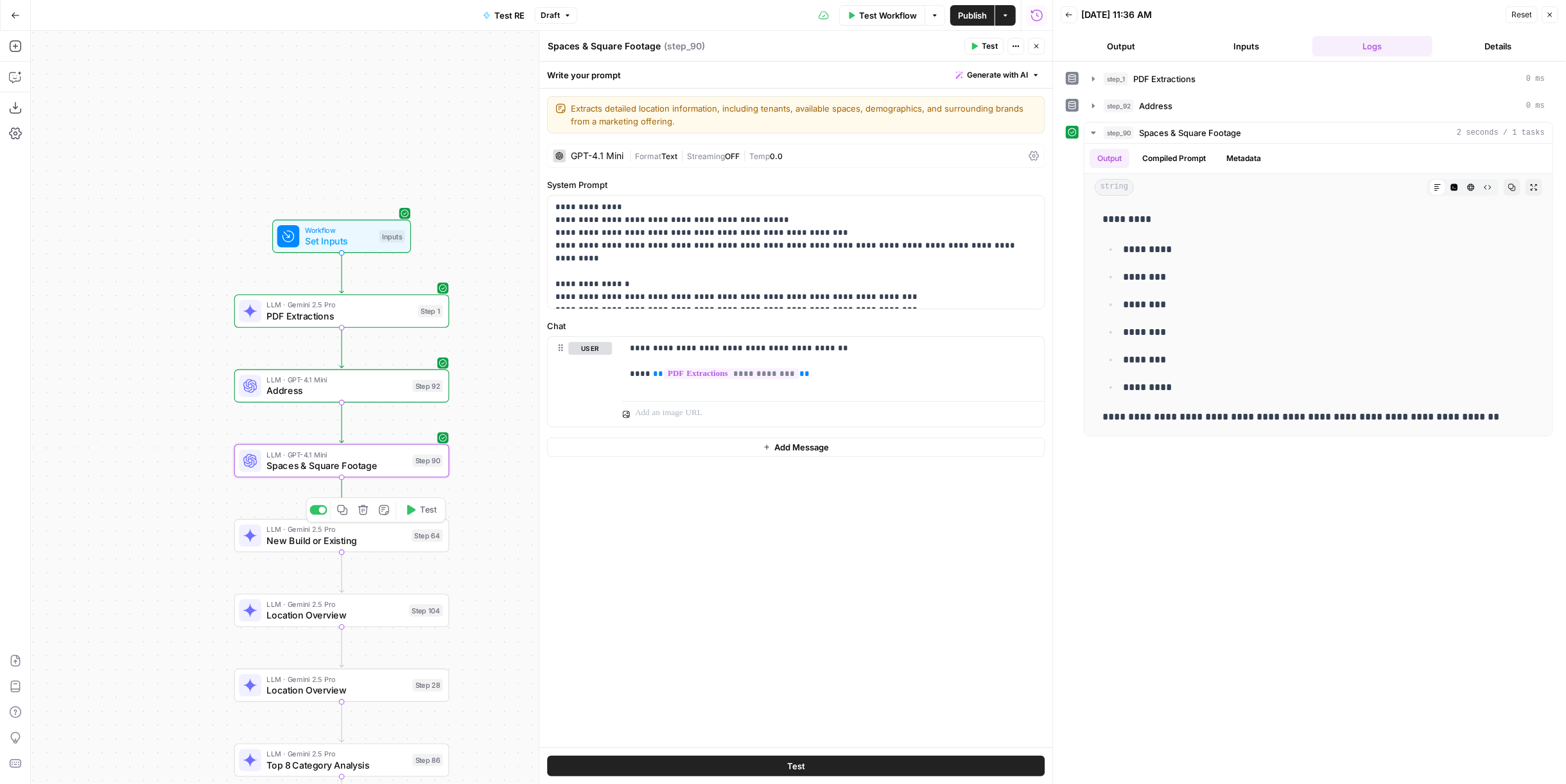
click at [396, 473] on span "New Build or Existing" at bounding box center [336, 540] width 139 height 14
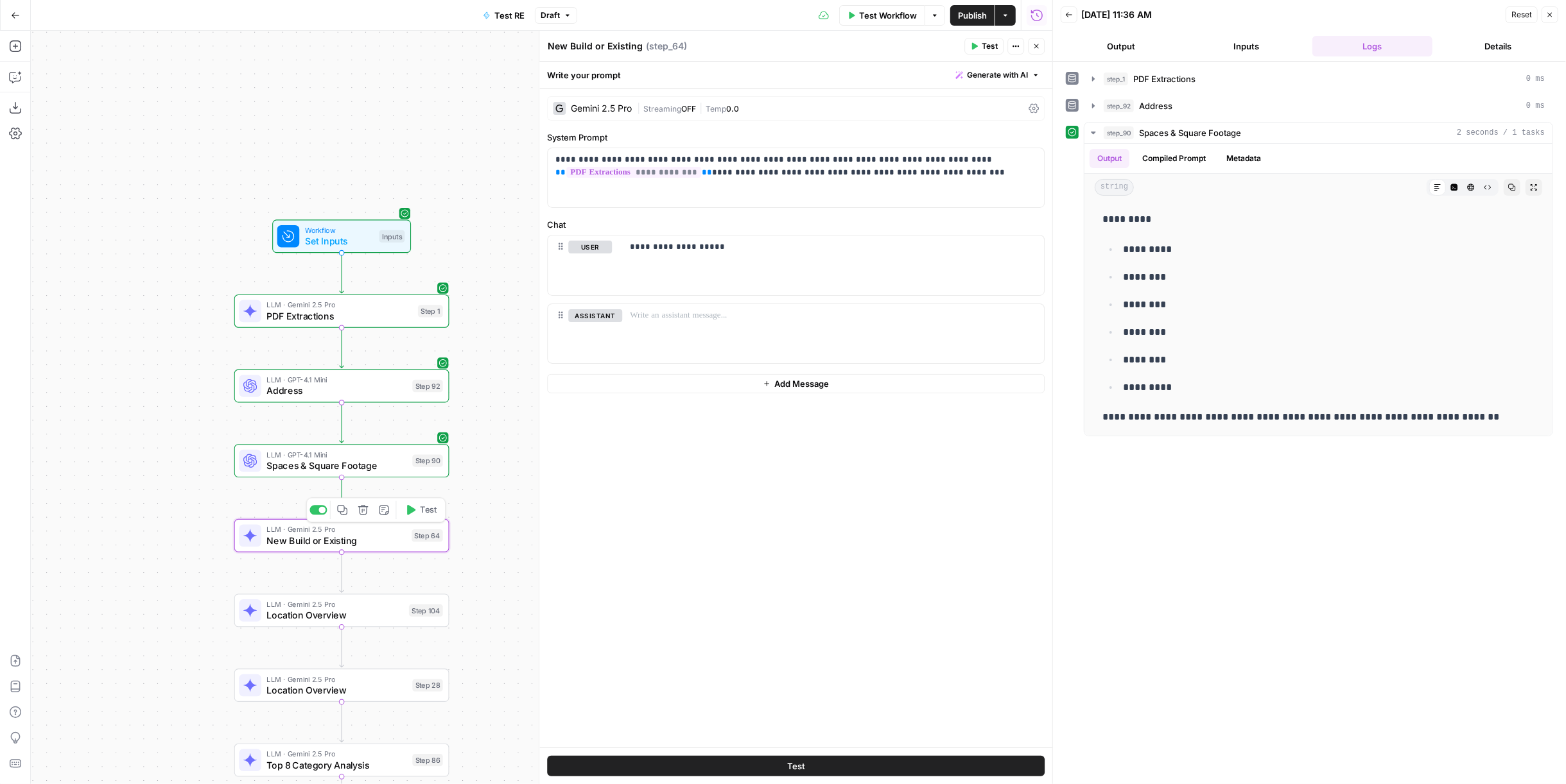
click at [434, 473] on span "Test" at bounding box center [428, 510] width 17 height 12
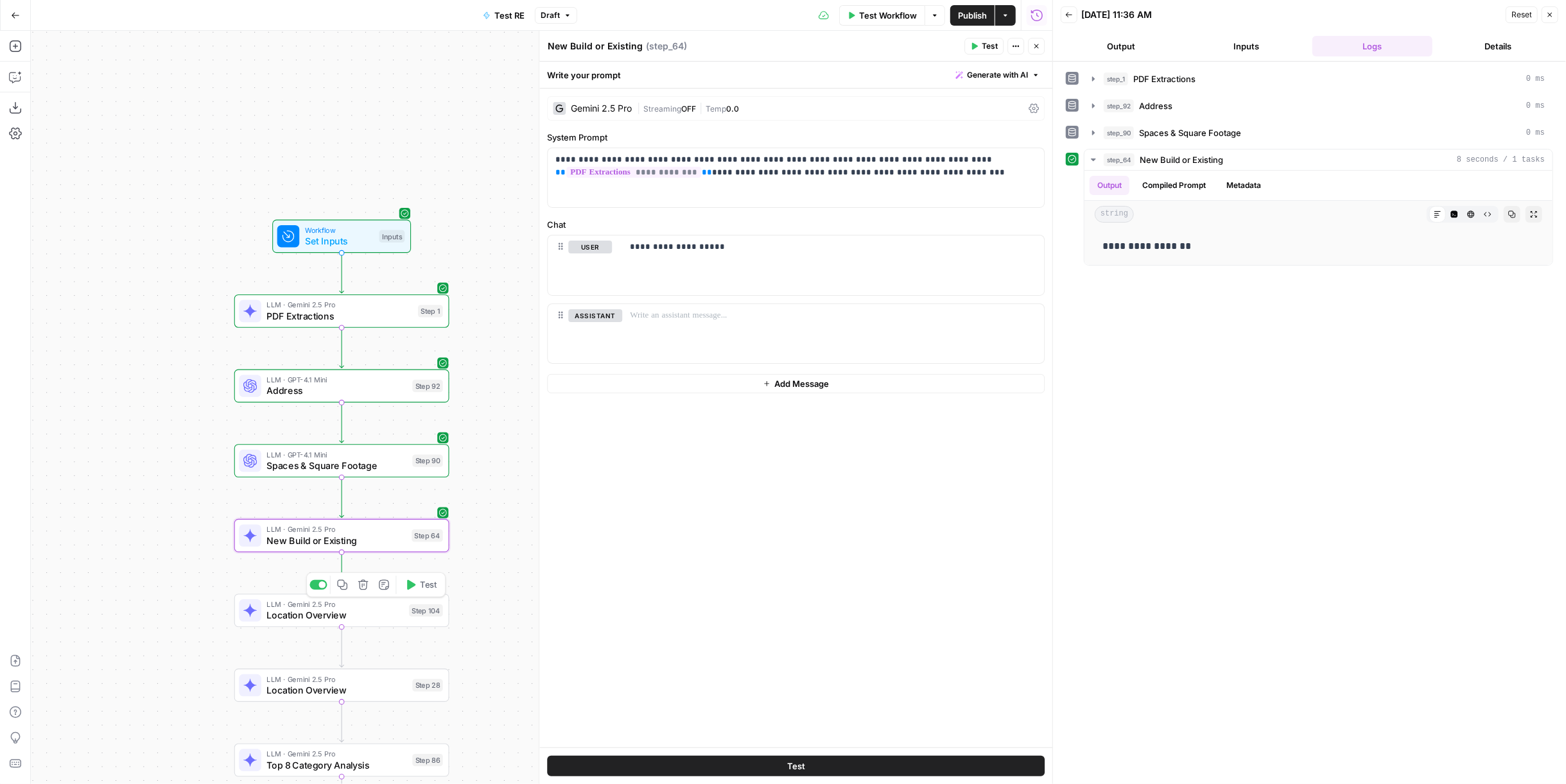
click at [379, 473] on span "Location Overview" at bounding box center [335, 615] width 136 height 14
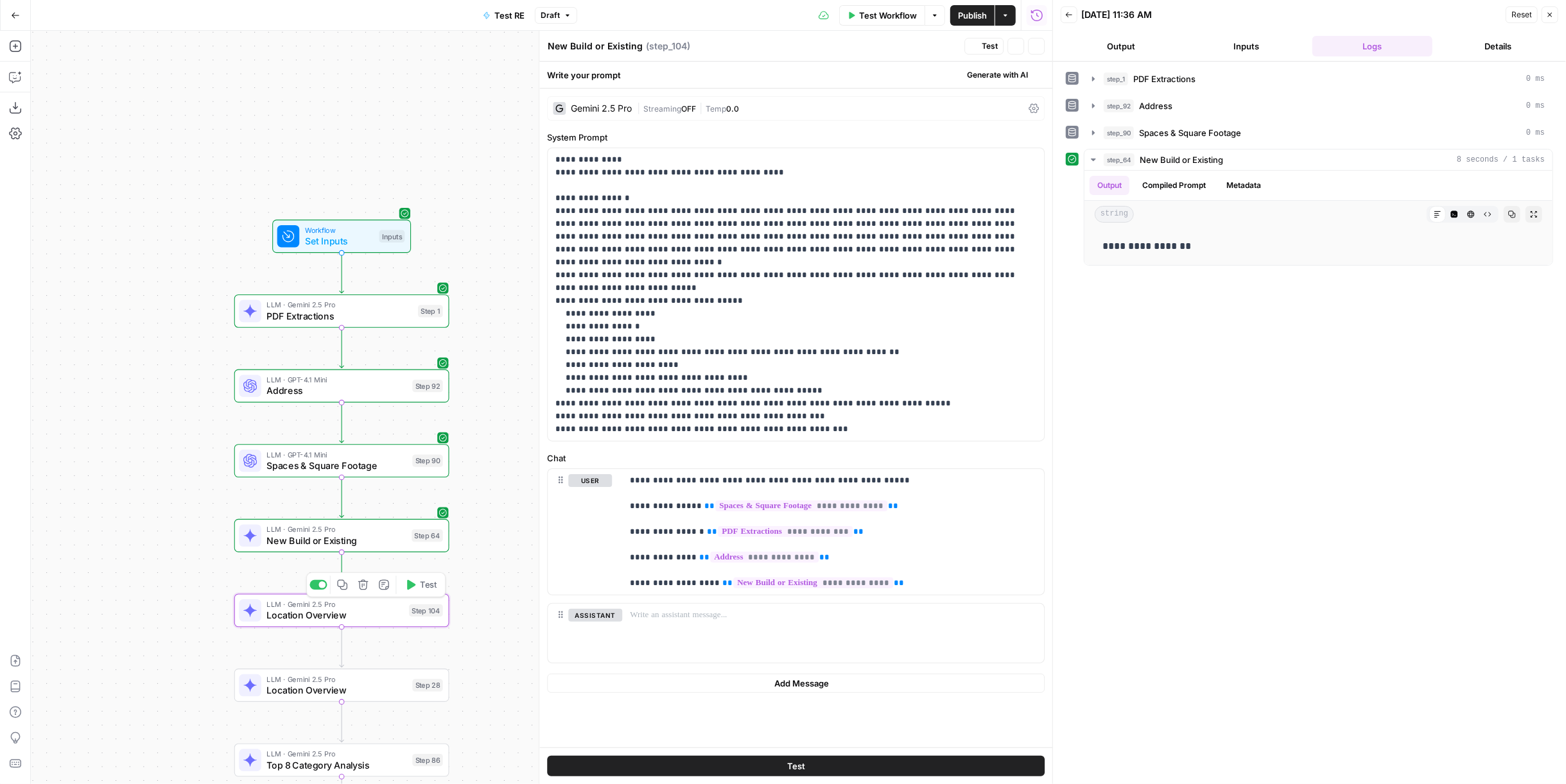
type textarea "Location Overview"
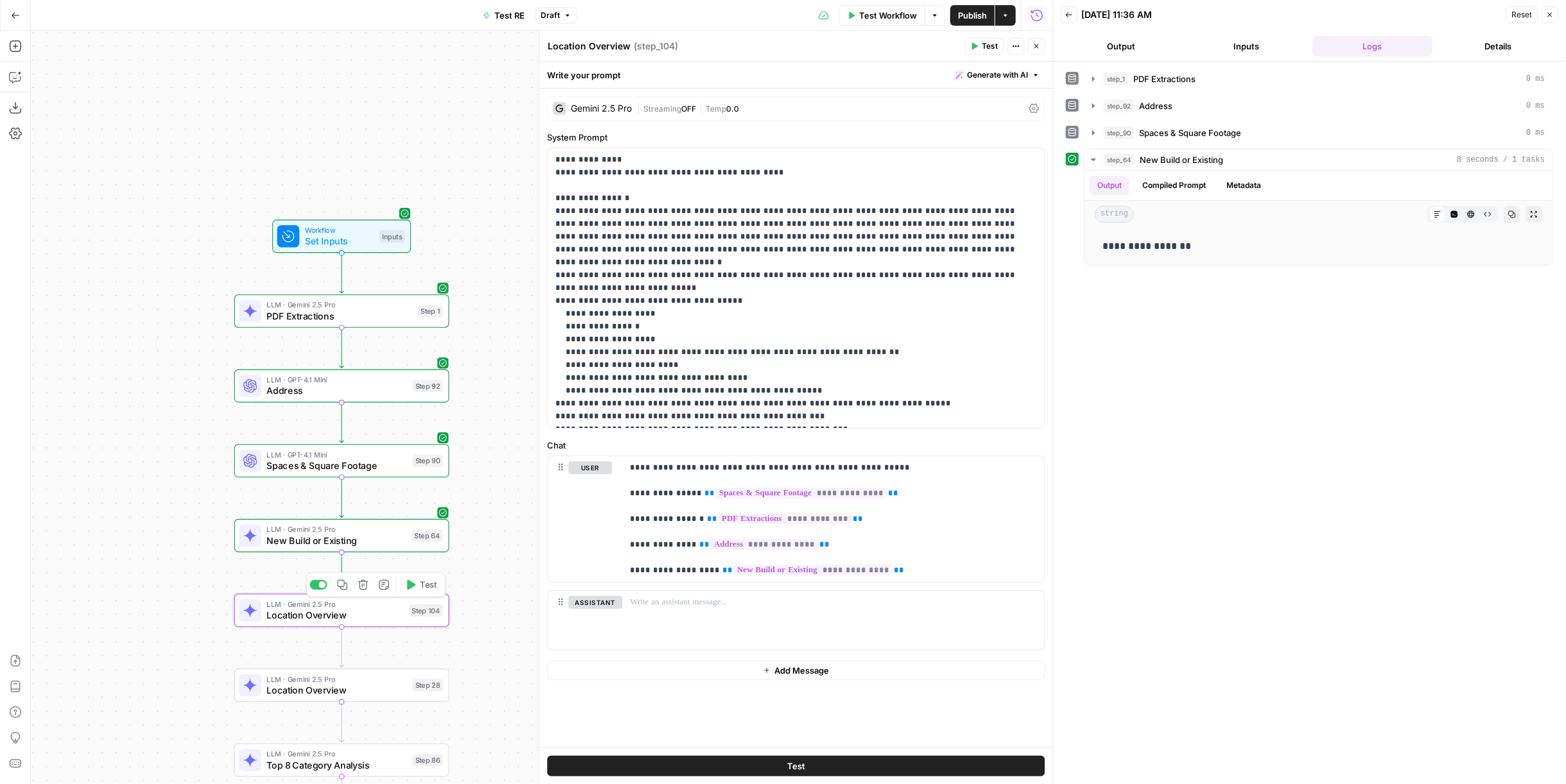
click at [436, 473] on span "Test" at bounding box center [428, 584] width 17 height 12
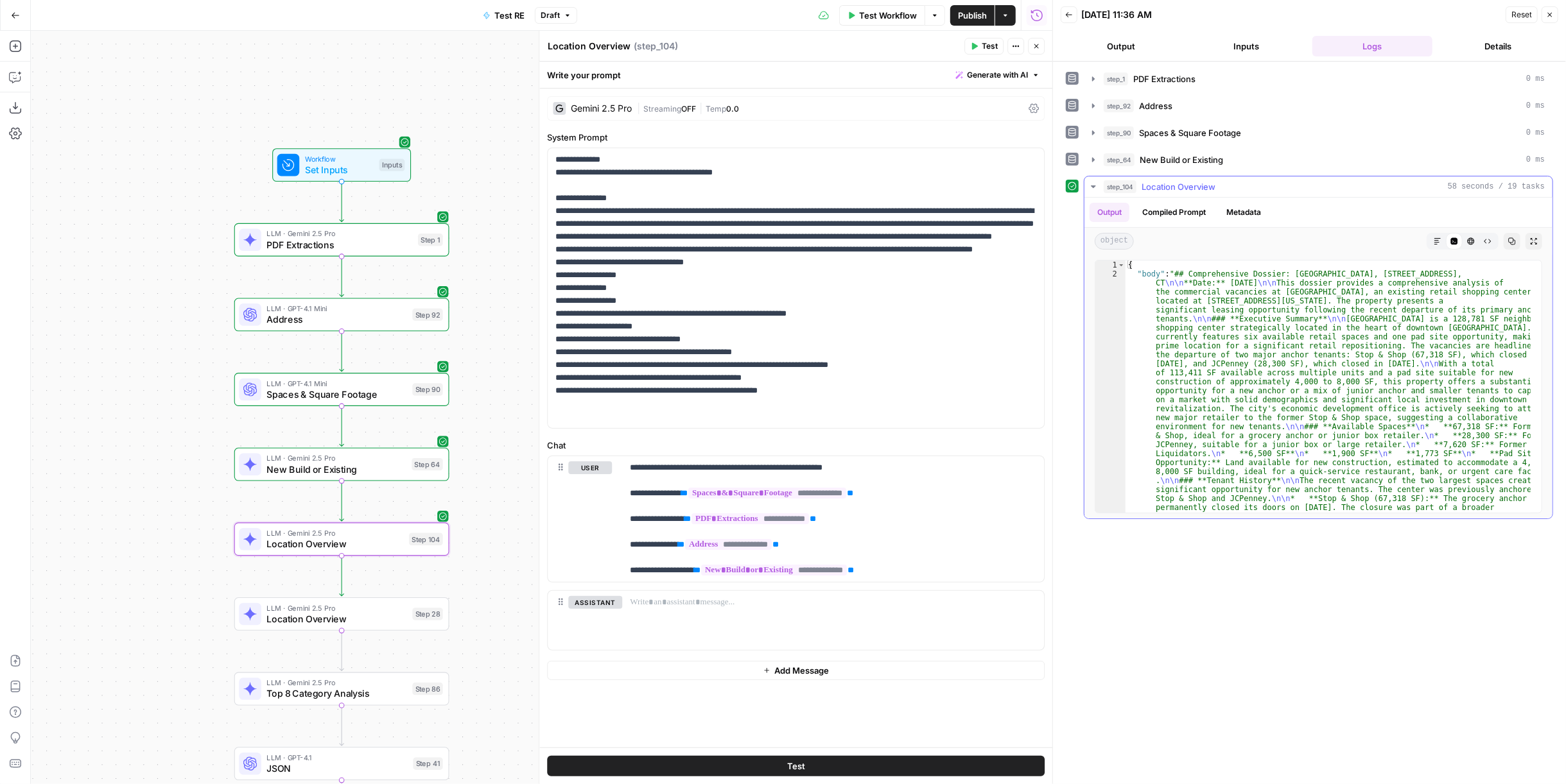
click at [912, 238] on button "Markdown" at bounding box center [1437, 241] width 17 height 17
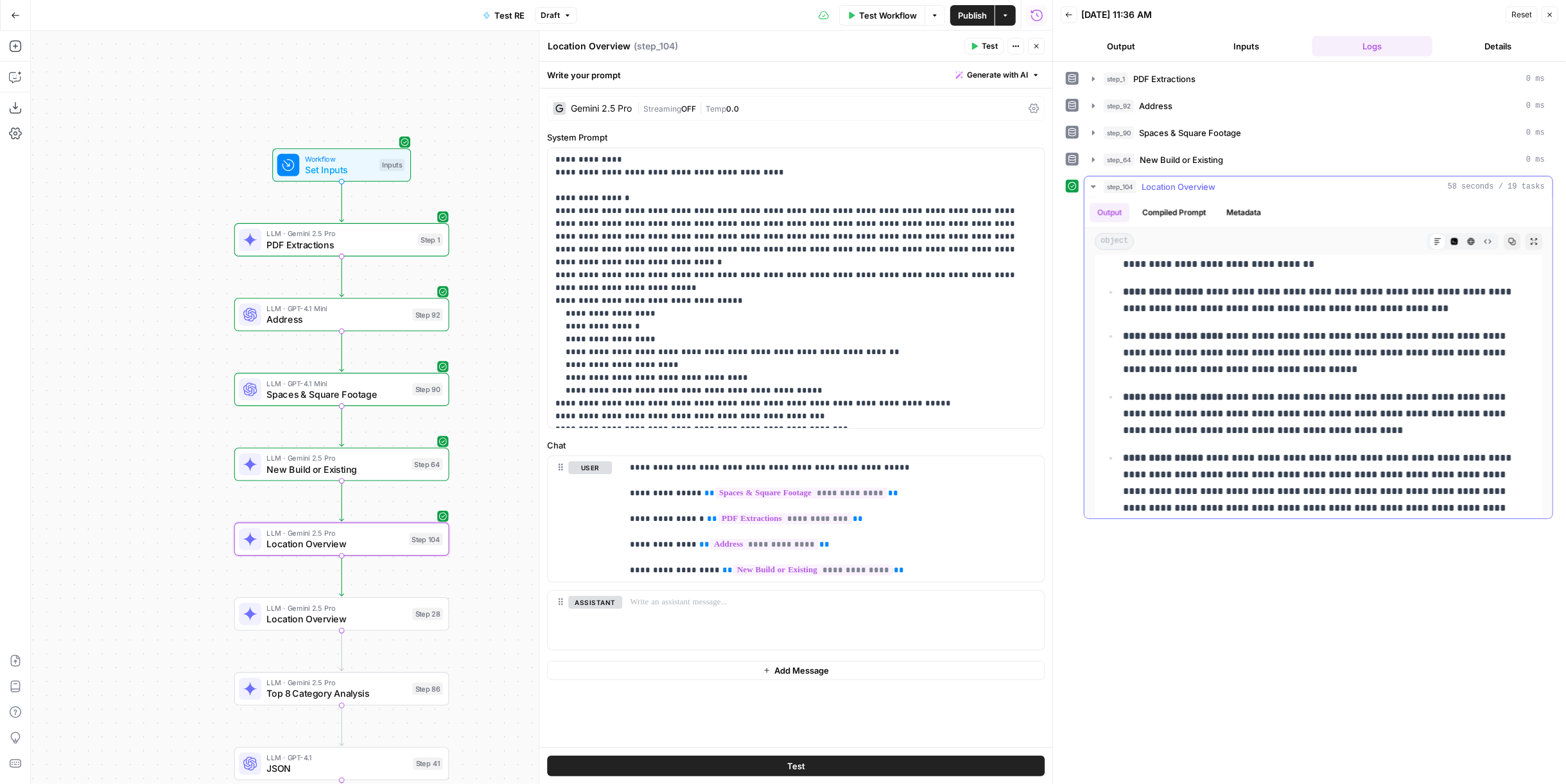
scroll to position [2849, 0]
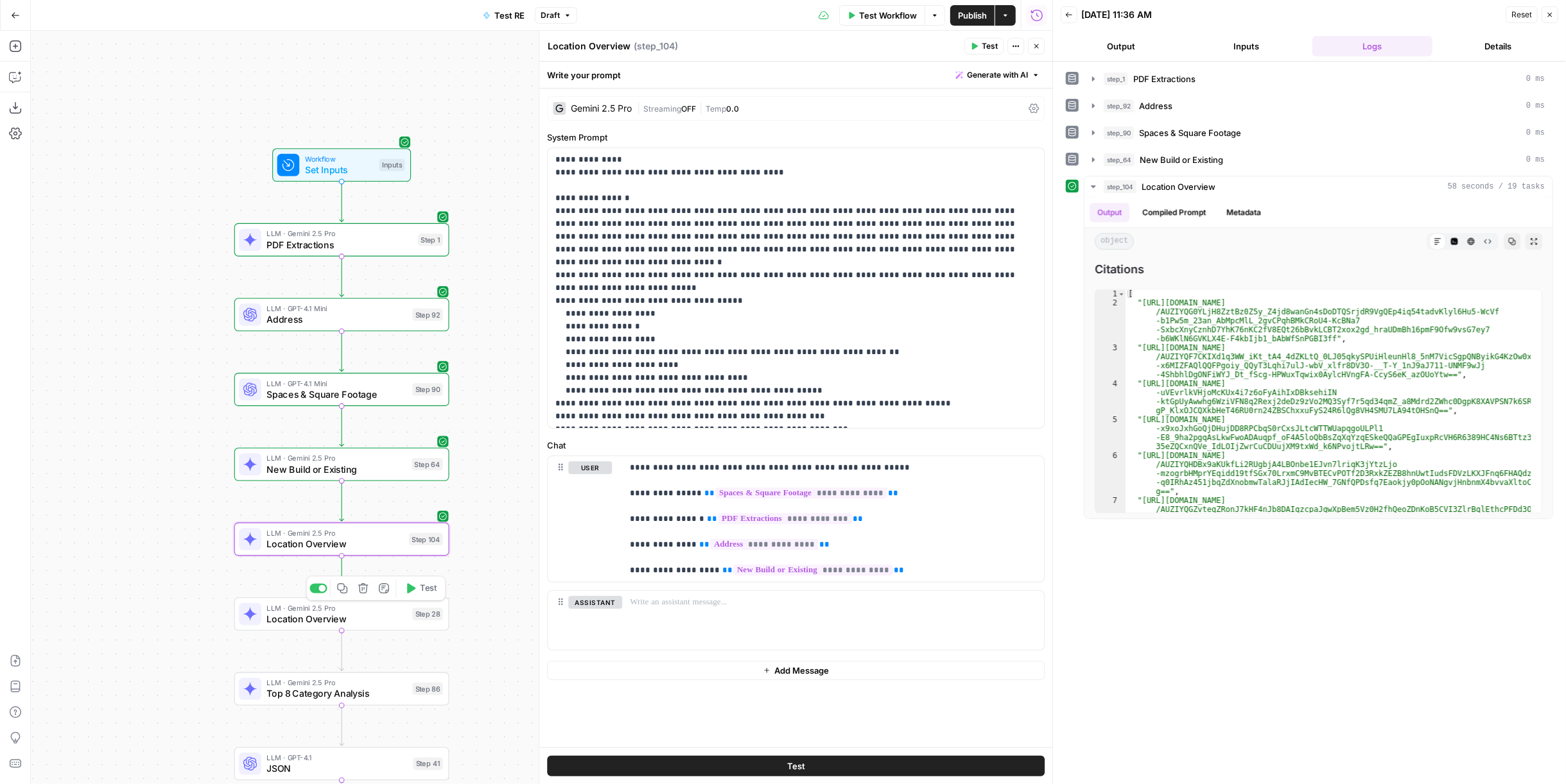
click at [432, 473] on span "Test" at bounding box center [428, 588] width 17 height 12
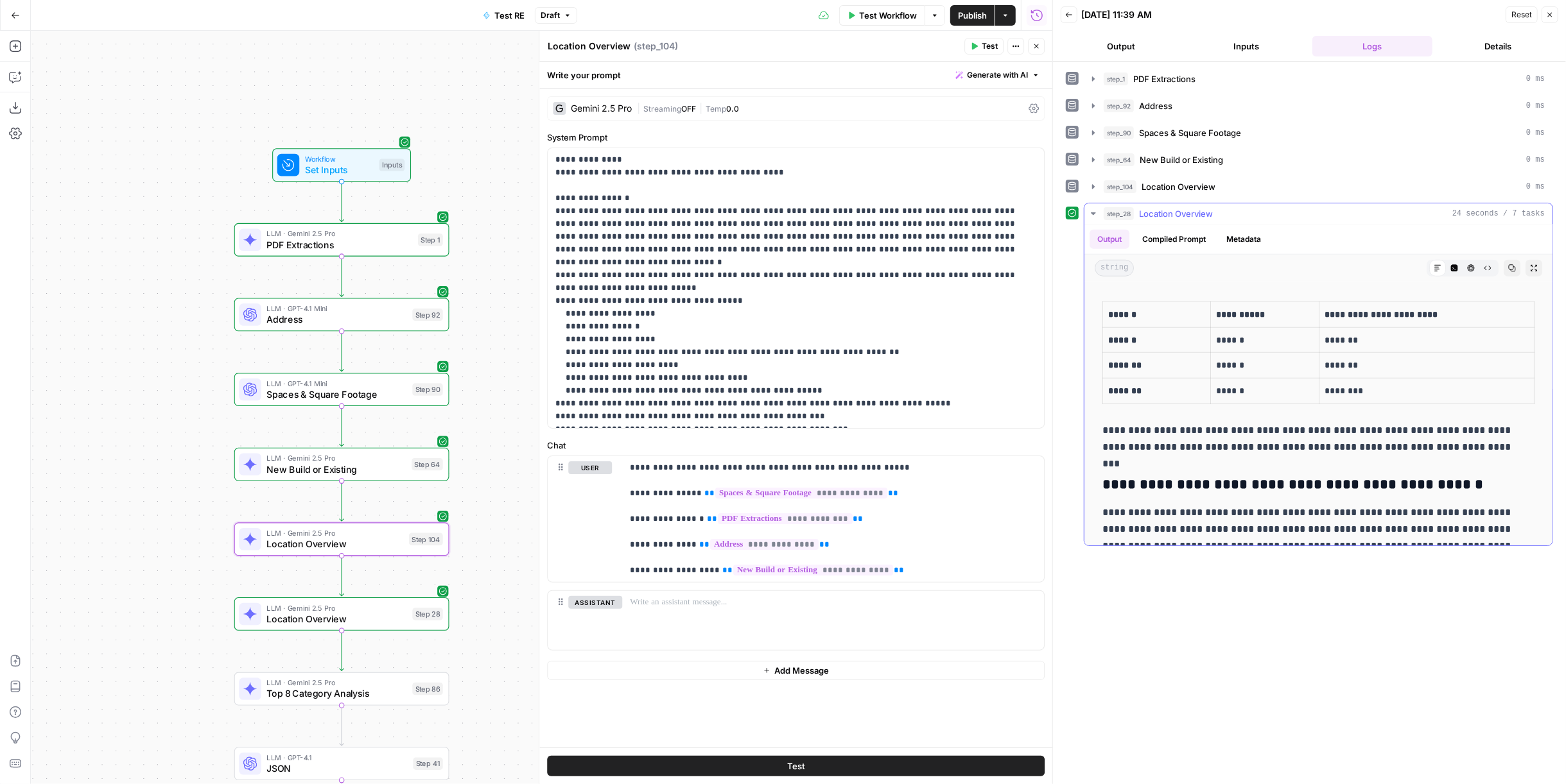
scroll to position [1472, 0]
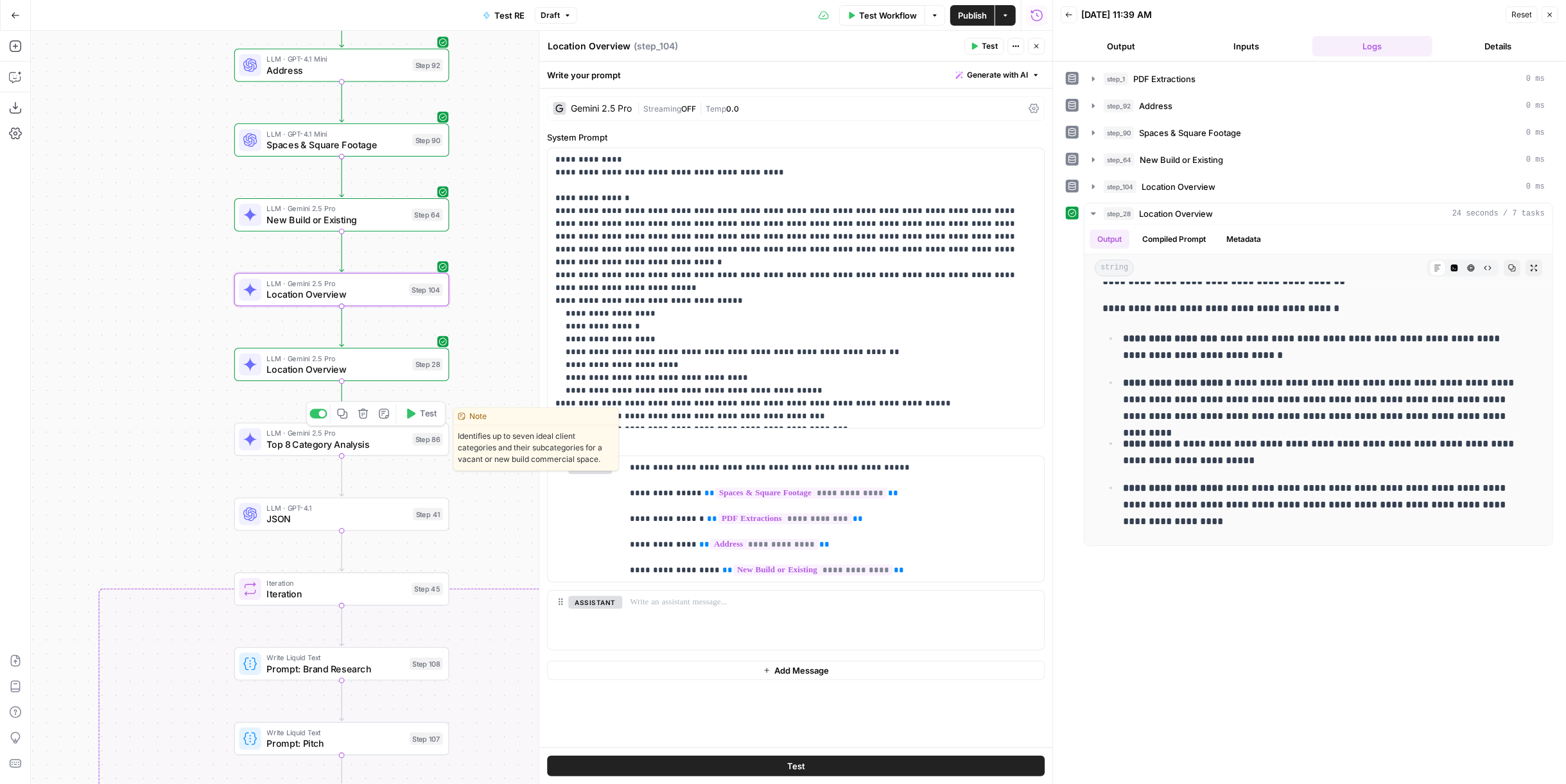
click at [425, 414] on span "Test" at bounding box center [428, 414] width 17 height 12
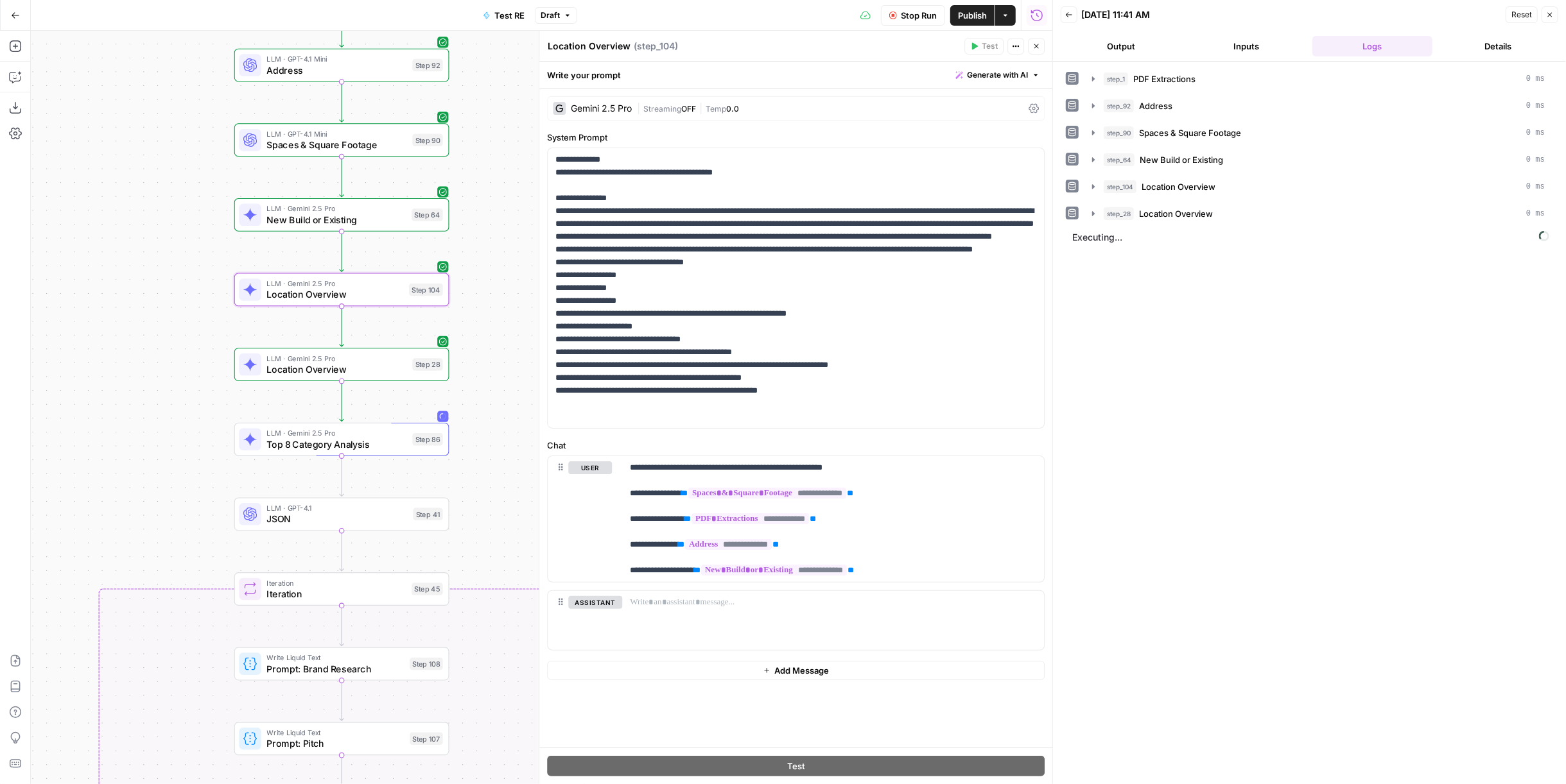
click at [763, 109] on div "| Streaming OFF | Temp 0.0" at bounding box center [830, 109] width 387 height 12
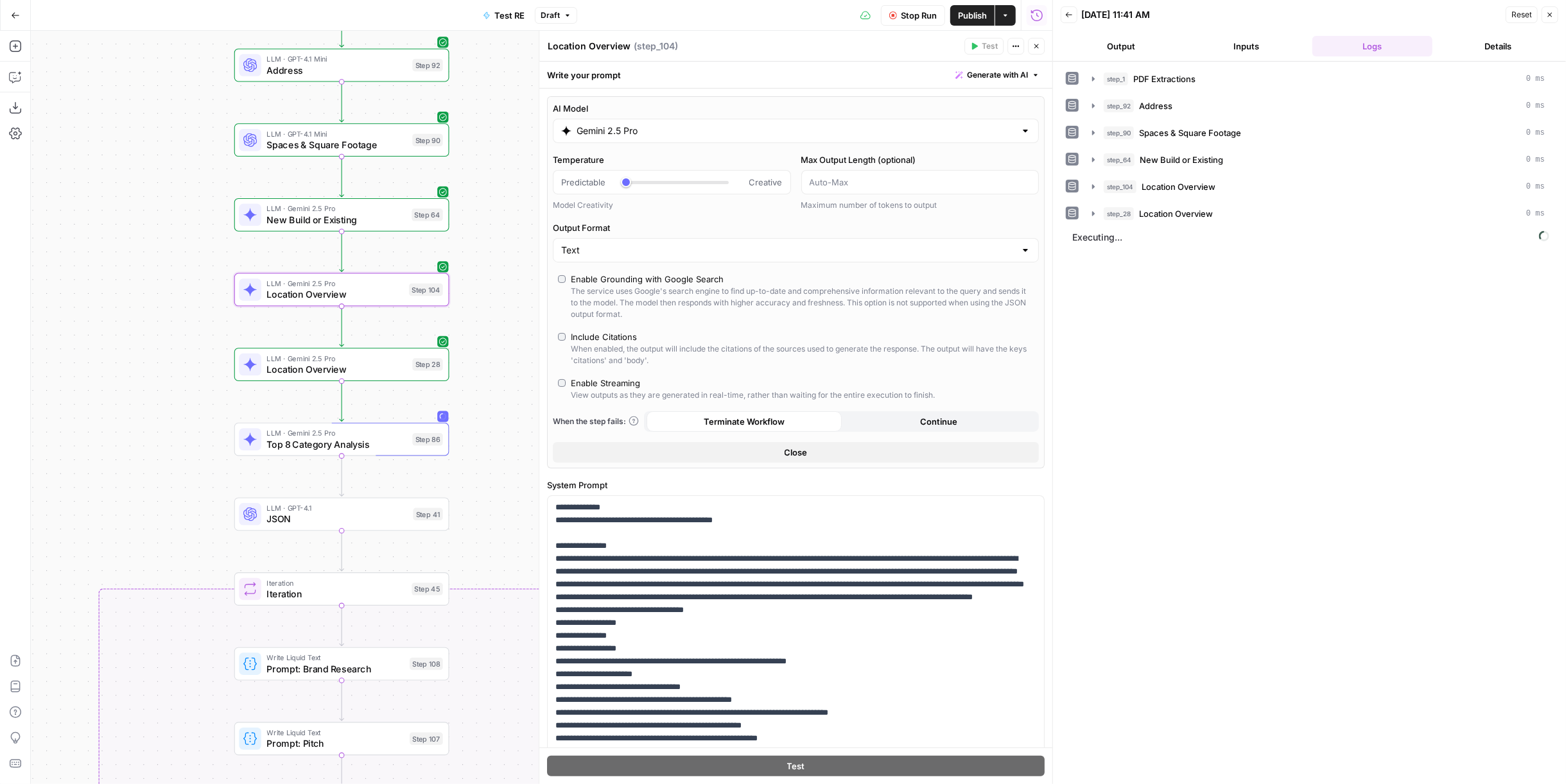
click at [912, 50] on button "Close" at bounding box center [1035, 46] width 17 height 17
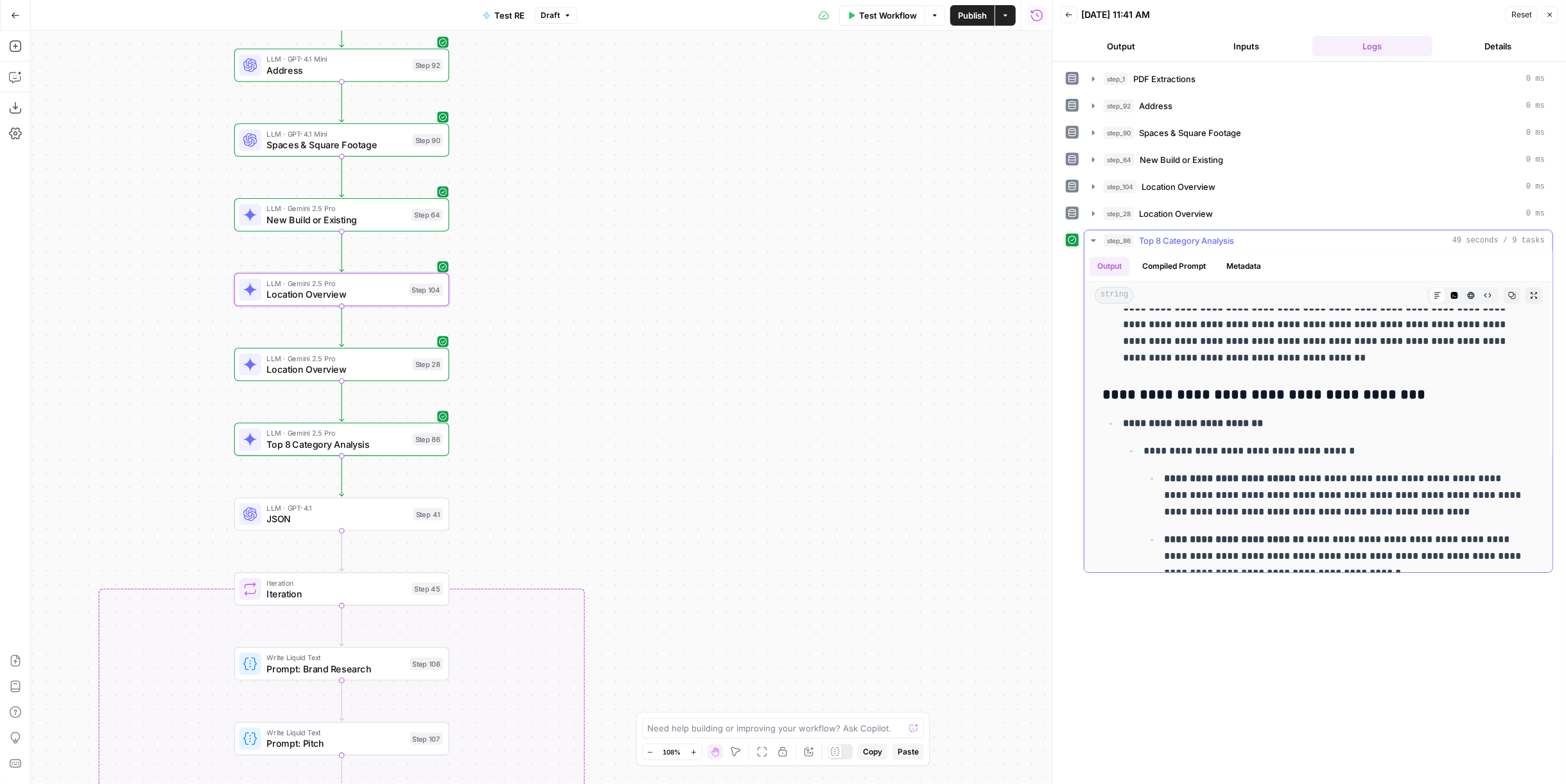
scroll to position [2548, 0]
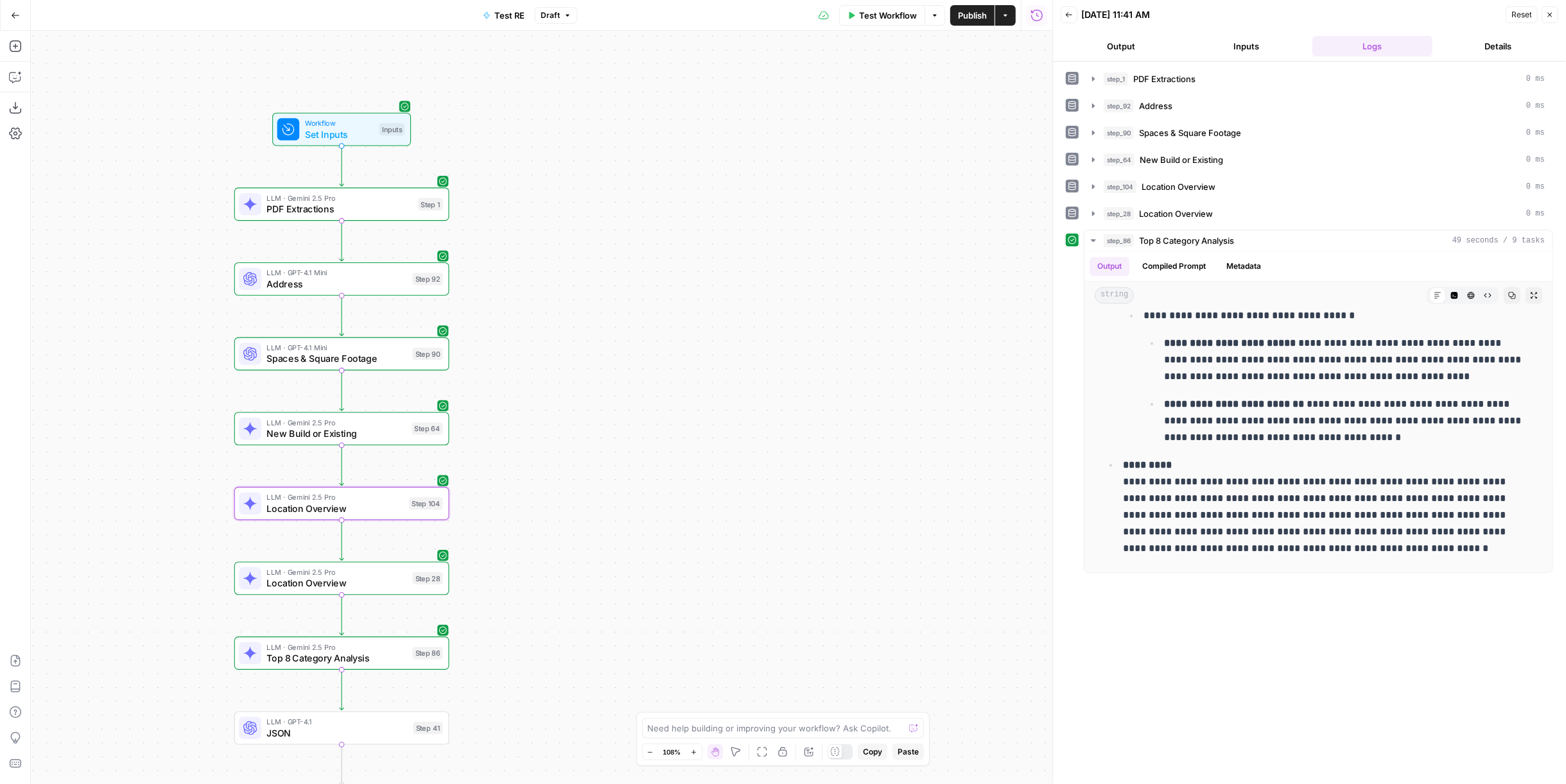
click at [866, 21] on span "Test Workflow" at bounding box center [887, 15] width 58 height 13
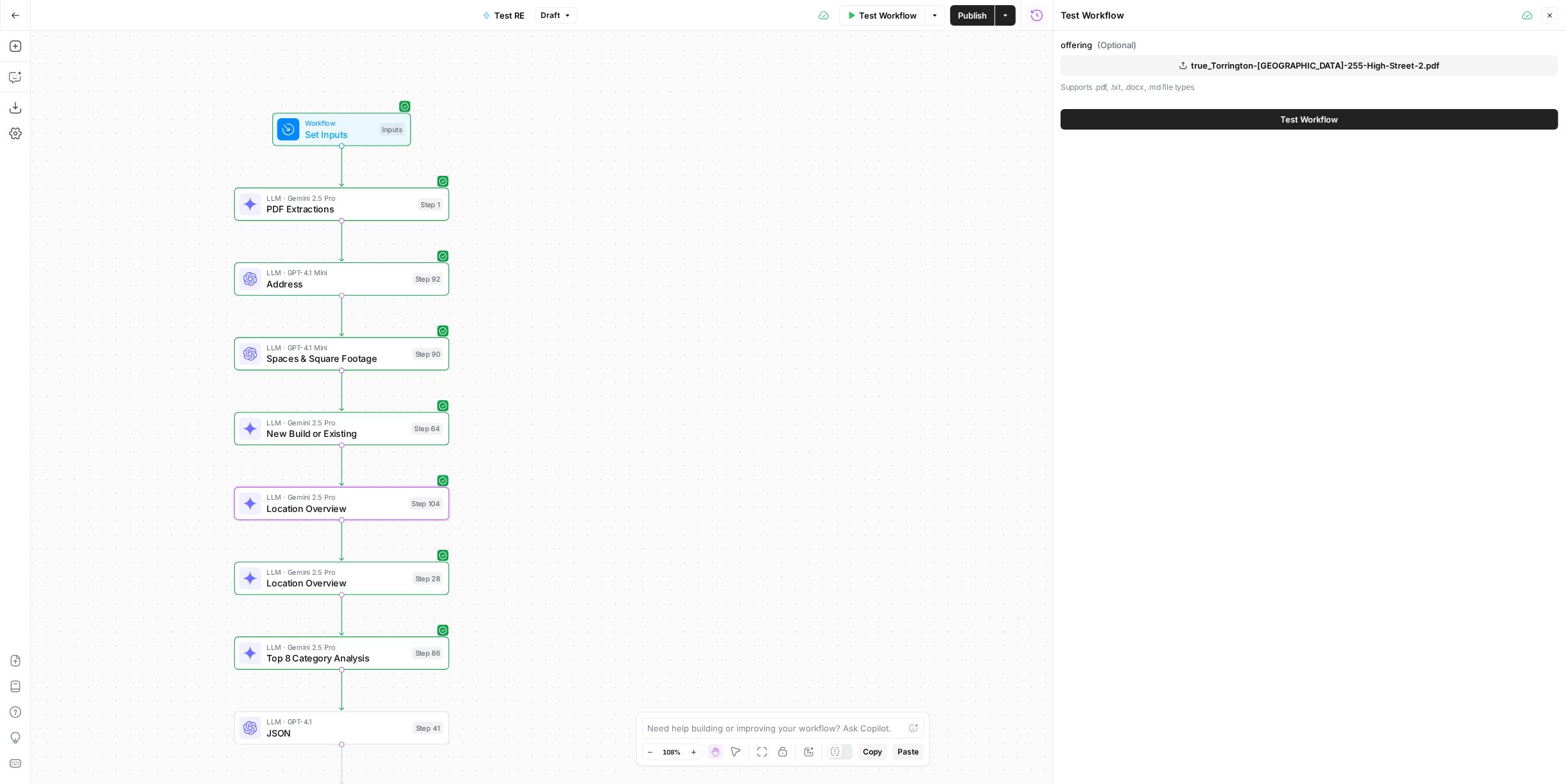
click at [912, 115] on span "Test Workflow" at bounding box center [1309, 120] width 58 height 13
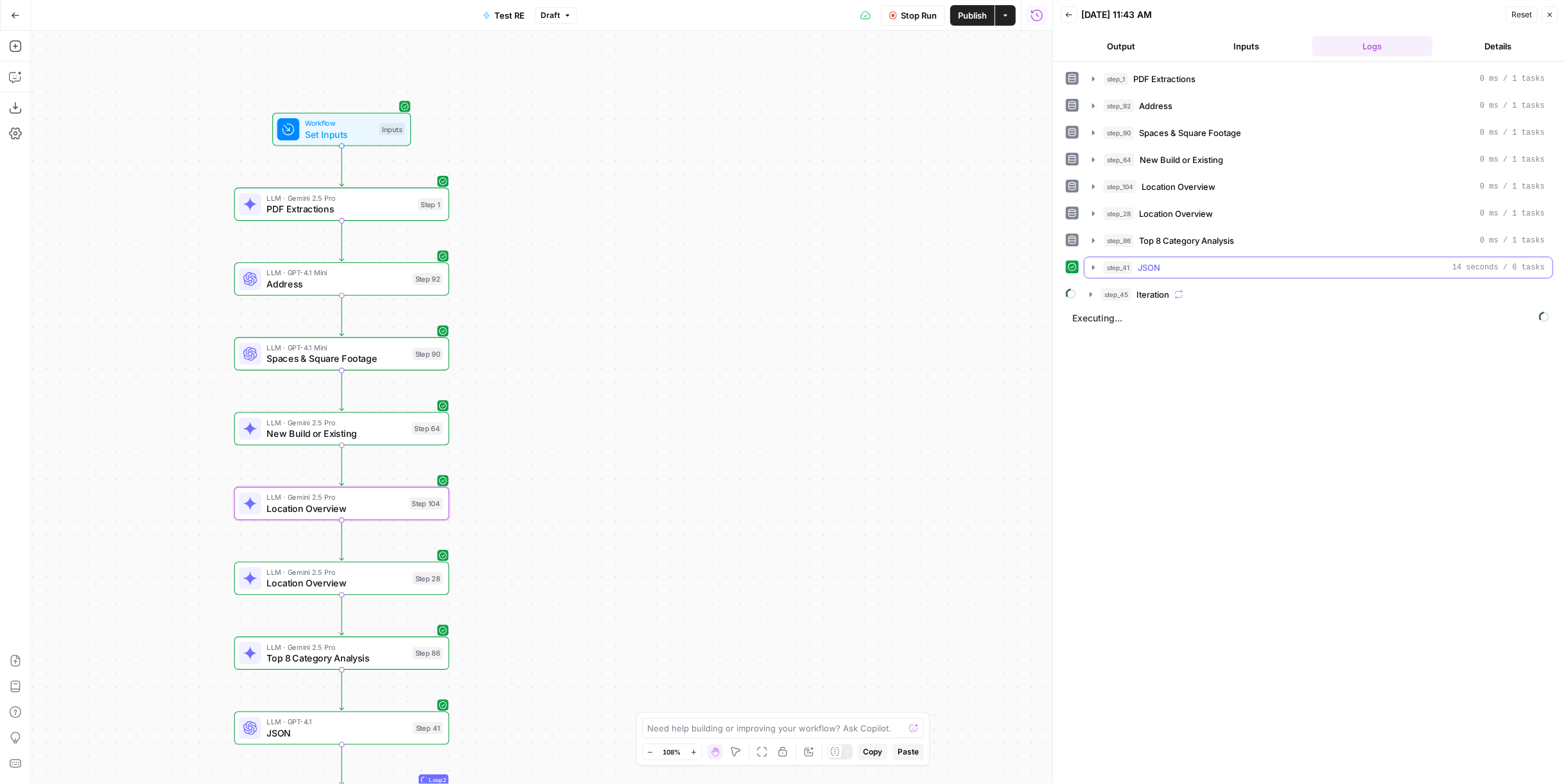
click at [912, 269] on div "step_41 JSON 14 seconds / 6 tasks" at bounding box center [1324, 268] width 441 height 13
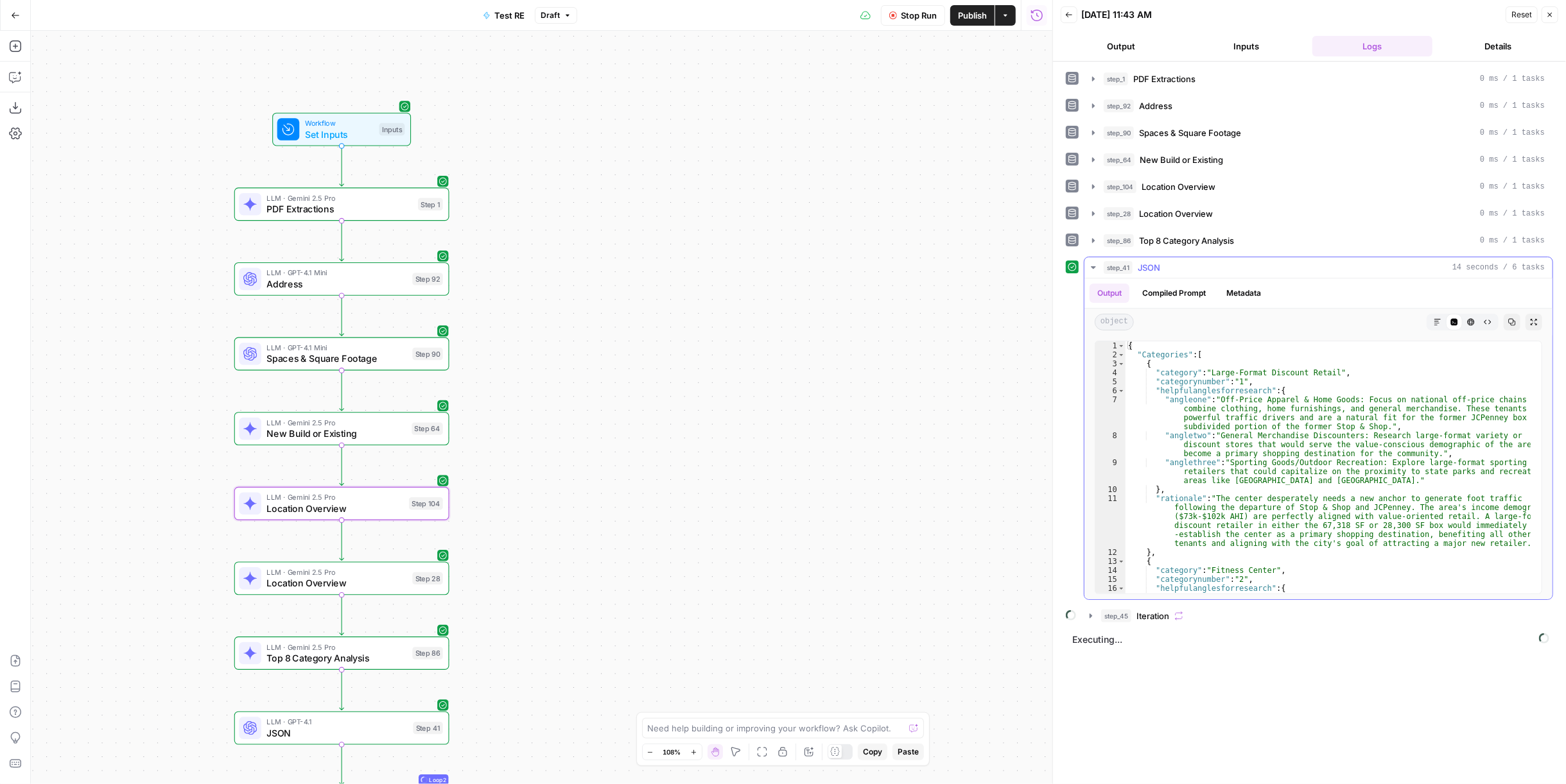
click at [912, 267] on div "step_41 JSON 14 seconds / 6 tasks" at bounding box center [1324, 268] width 441 height 13
